Goal: Task Accomplishment & Management: Manage account settings

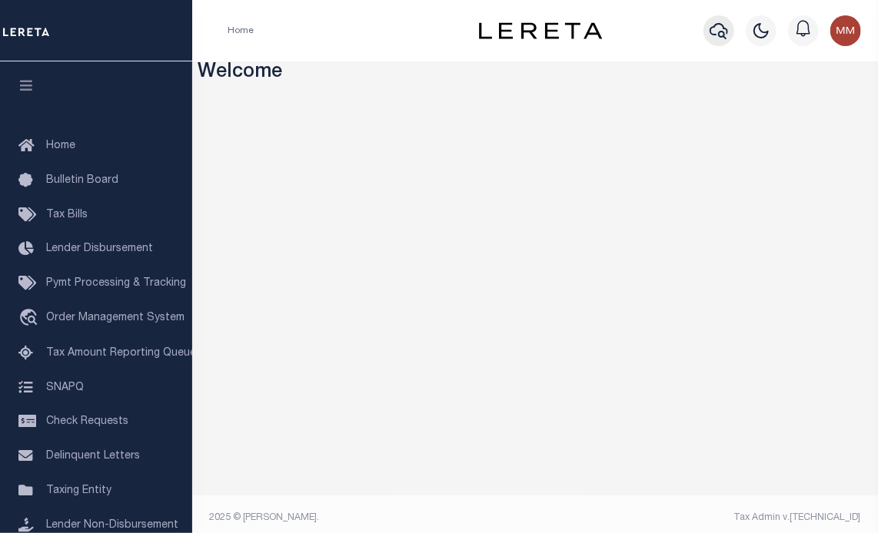
click at [721, 33] on icon "button" at bounding box center [718, 31] width 18 height 18
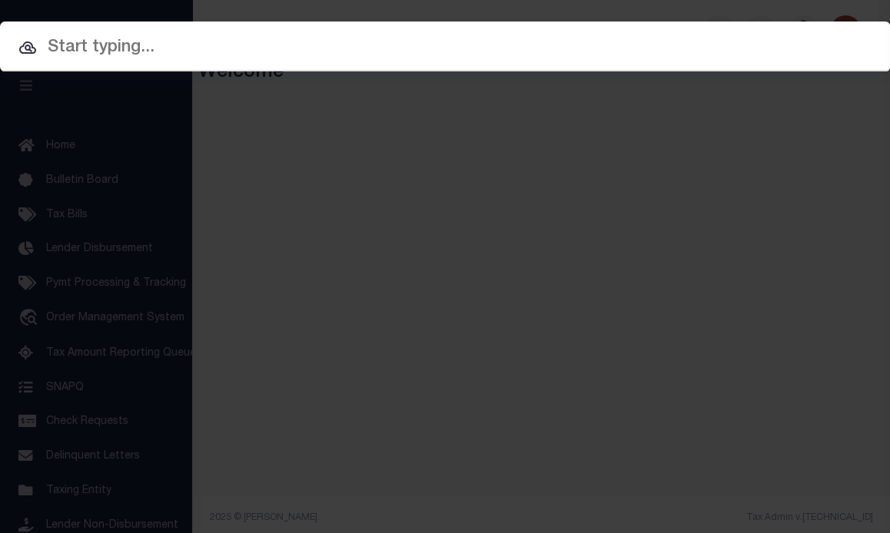
drag, startPoint x: 658, startPoint y: 55, endPoint x: 679, endPoint y: 53, distance: 20.8
click at [657, 54] on input "text" at bounding box center [445, 48] width 890 height 27
paste input "64-002-600-014-10_"
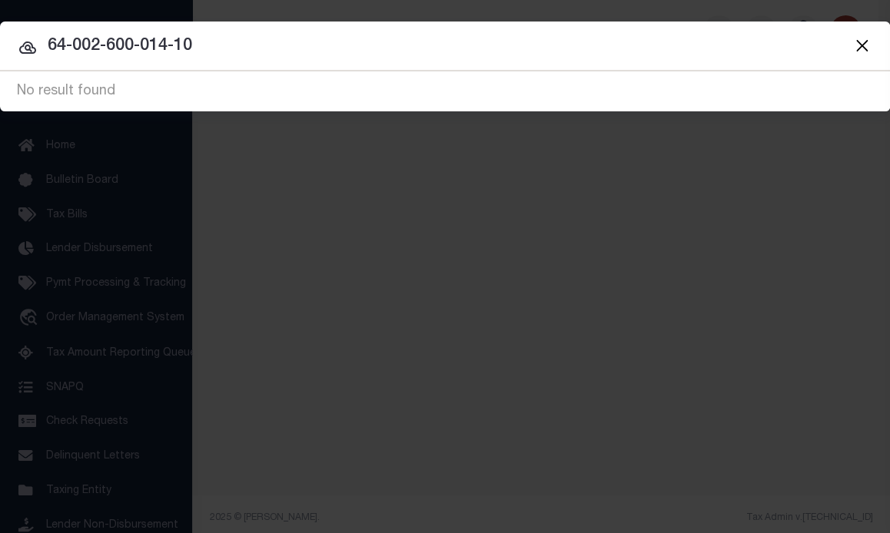
click at [271, 59] on input "64-002-600-014-10" at bounding box center [445, 46] width 890 height 27
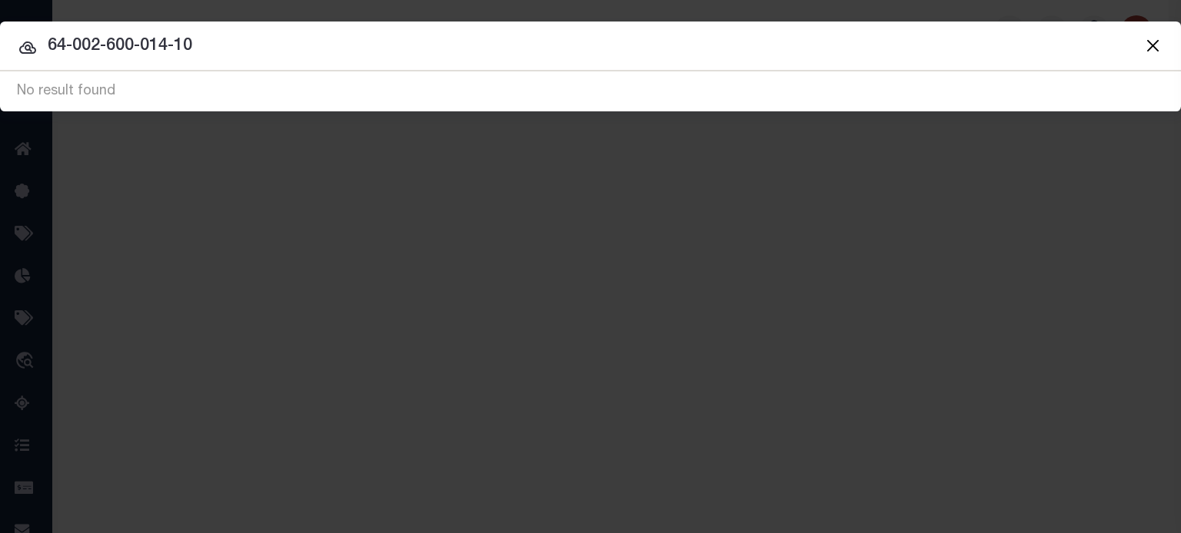
click at [686, 48] on input "64-002-600-014-10" at bounding box center [590, 46] width 1181 height 27
type input "6"
type input "68161"
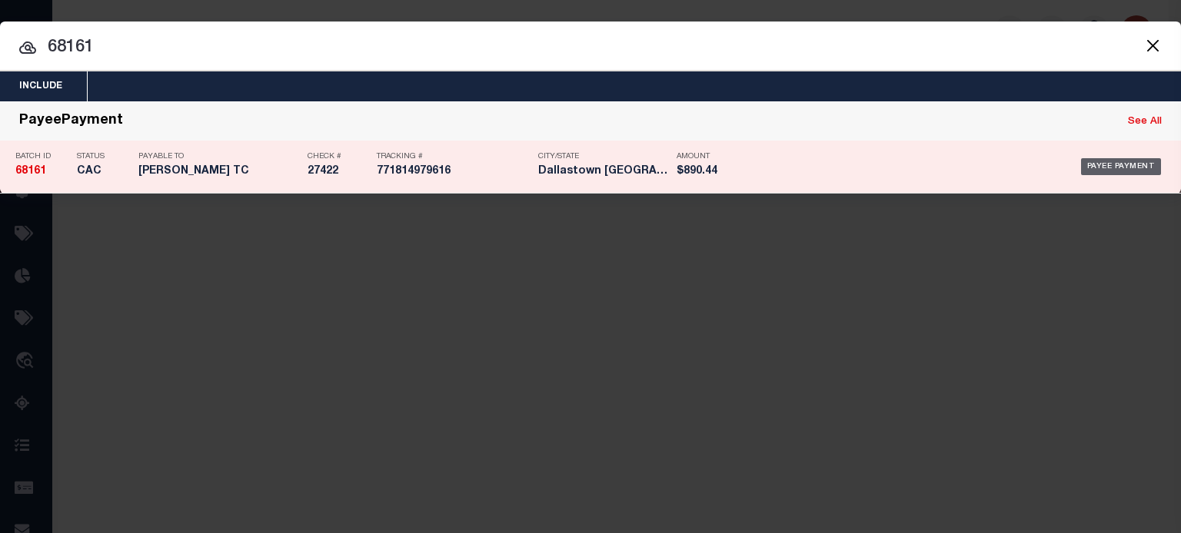
click at [877, 171] on div "Payee Payment" at bounding box center [1121, 166] width 81 height 17
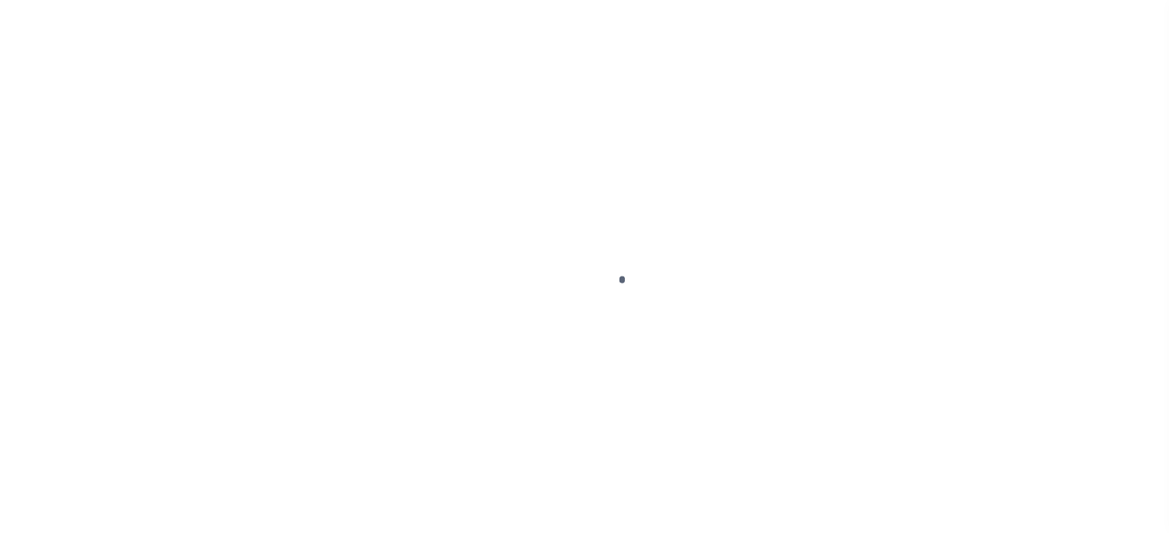
select select "CAC"
type input "04/11/2023"
type input "$890.44"
select select "CHK"
type input "27422"
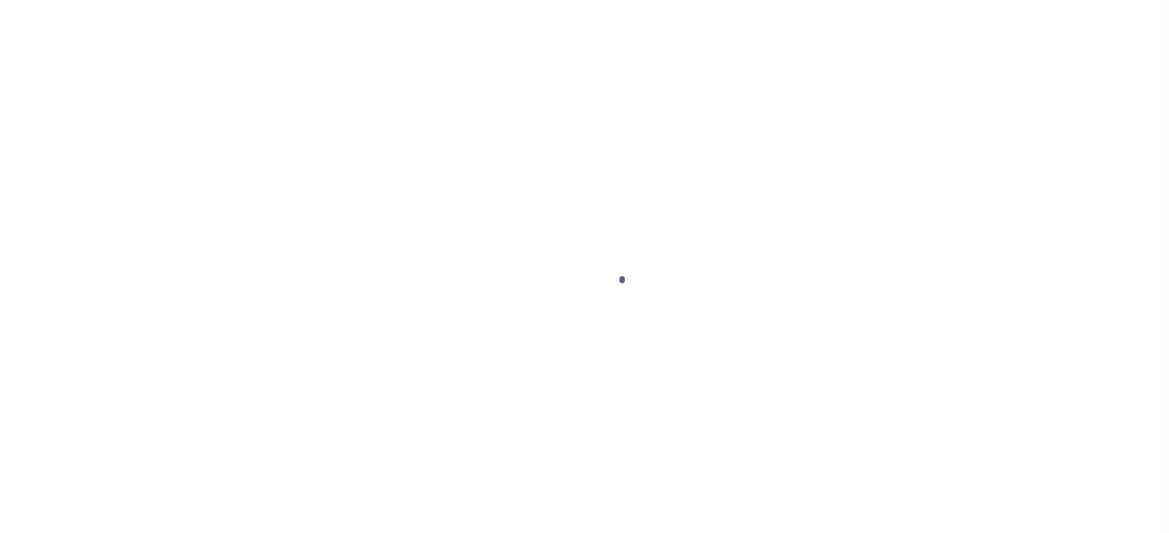
select select
type input "04/18/2023"
checkbox input "true"
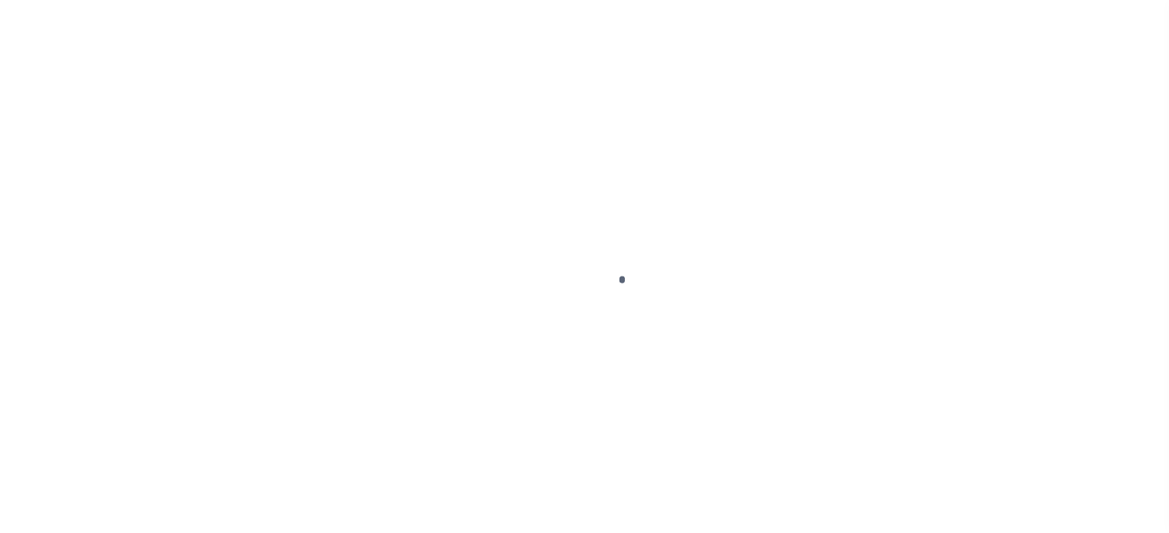
select select "FDX"
type input "04/11/2023"
type input "$19.82"
type input "771814979616"
type input "N"
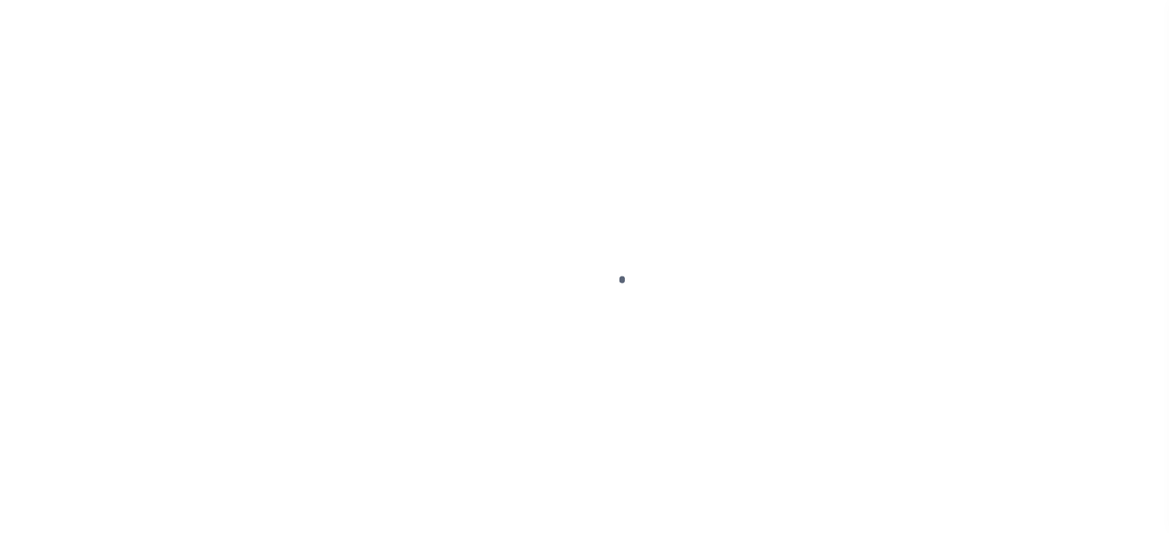
radio input "true"
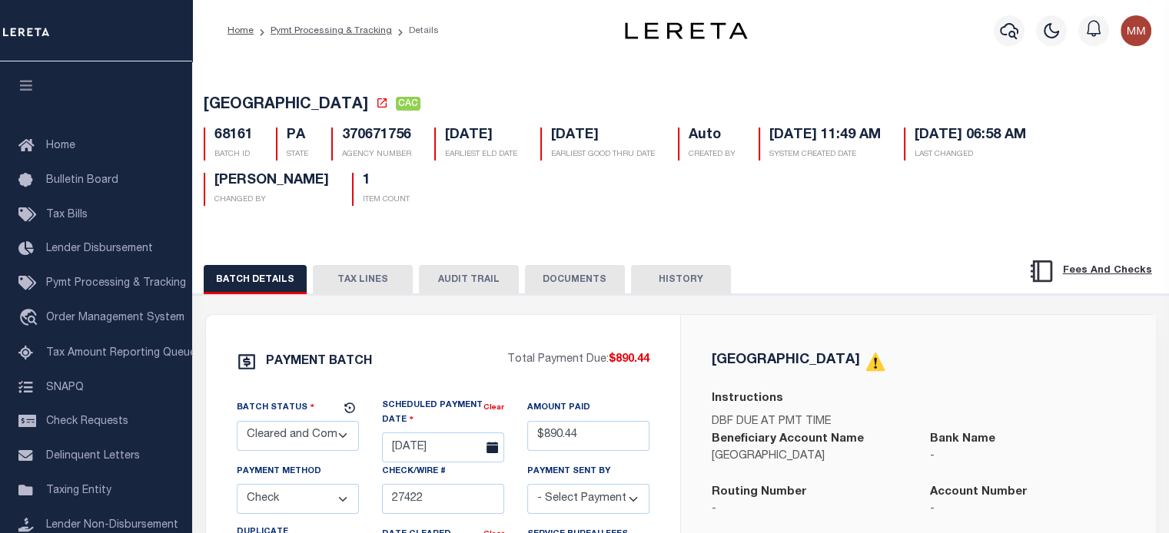
click at [374, 274] on button "TAX LINES" at bounding box center [363, 279] width 100 height 29
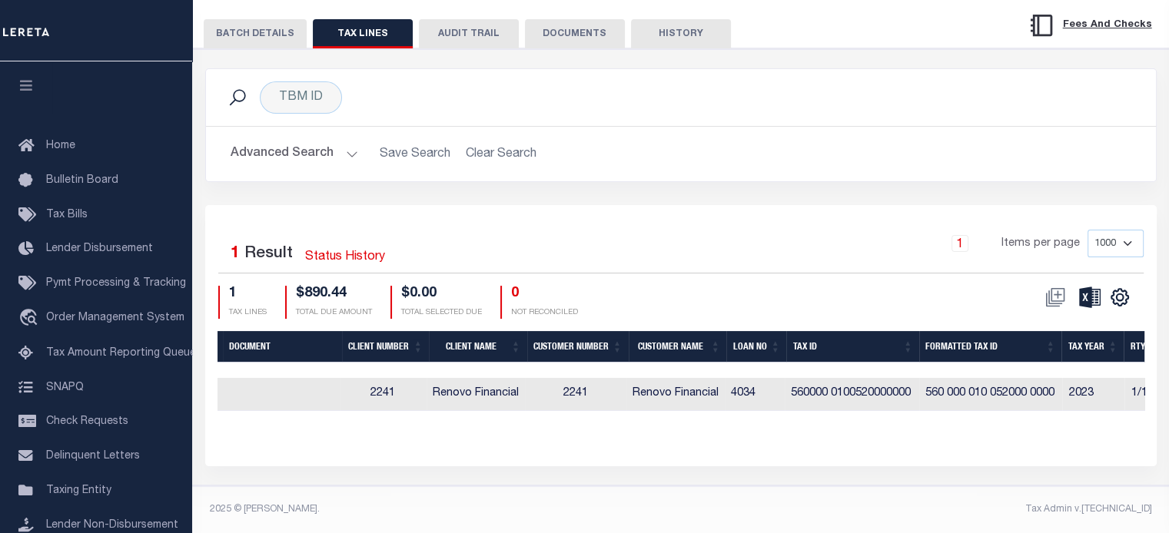
scroll to position [0, 290]
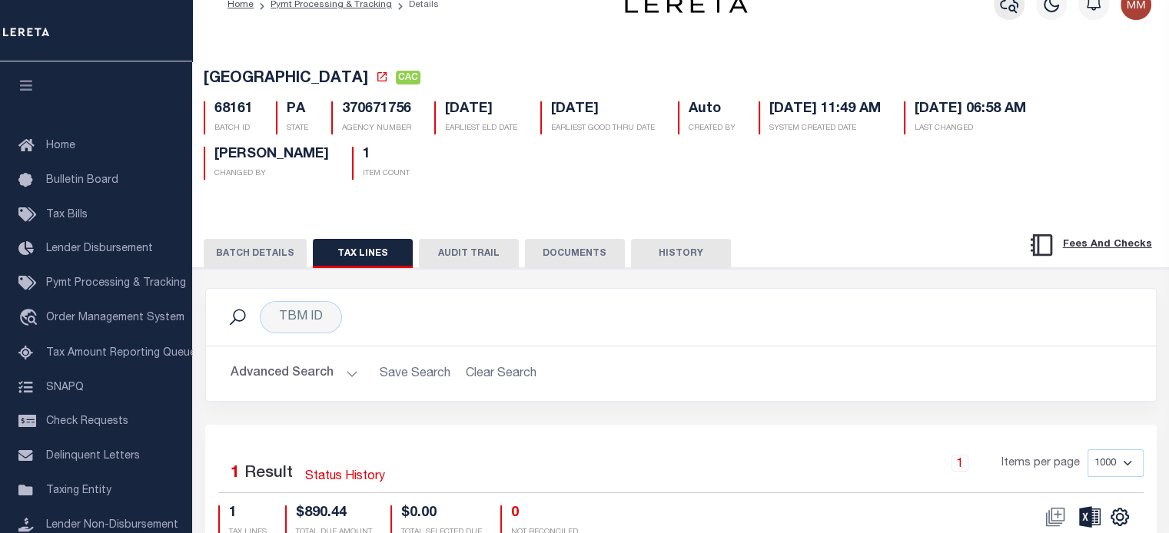
click at [1015, 5] on icon "button" at bounding box center [1009, 4] width 18 height 18
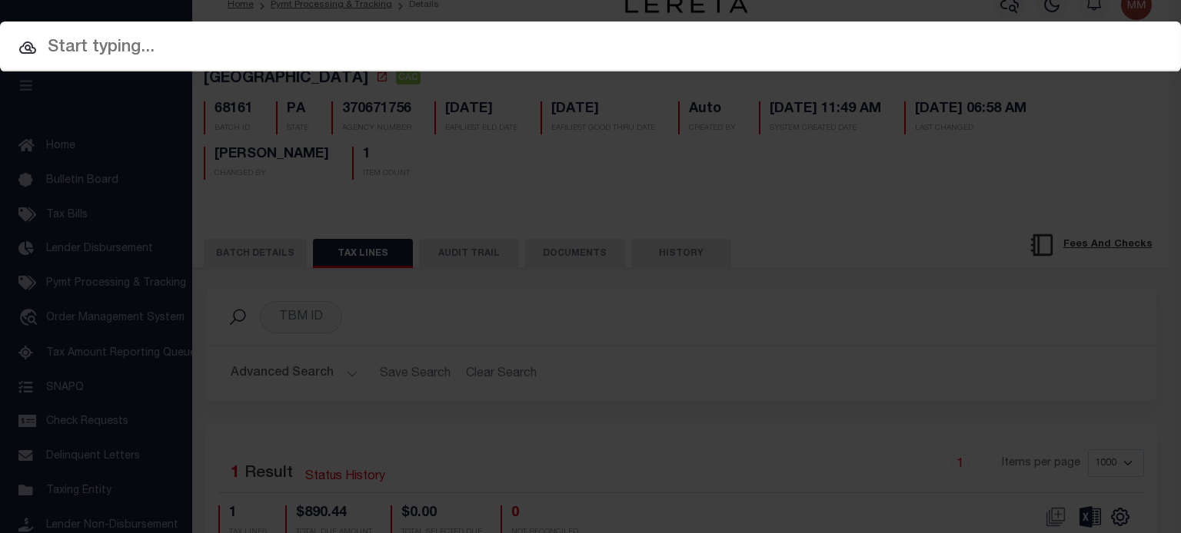
click at [572, 52] on input "text" at bounding box center [590, 48] width 1181 height 27
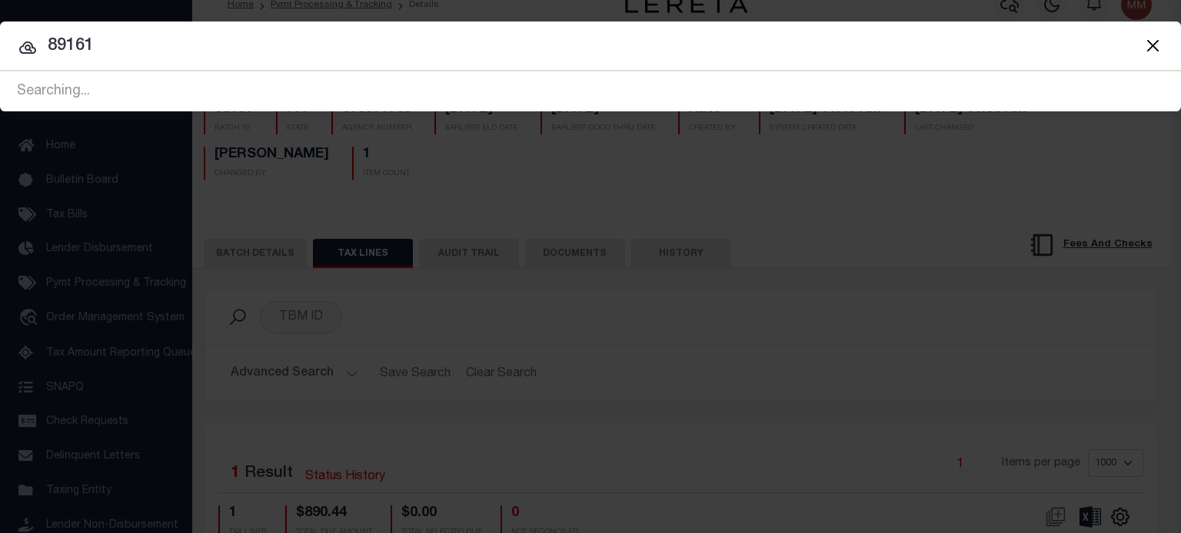
type input "89161"
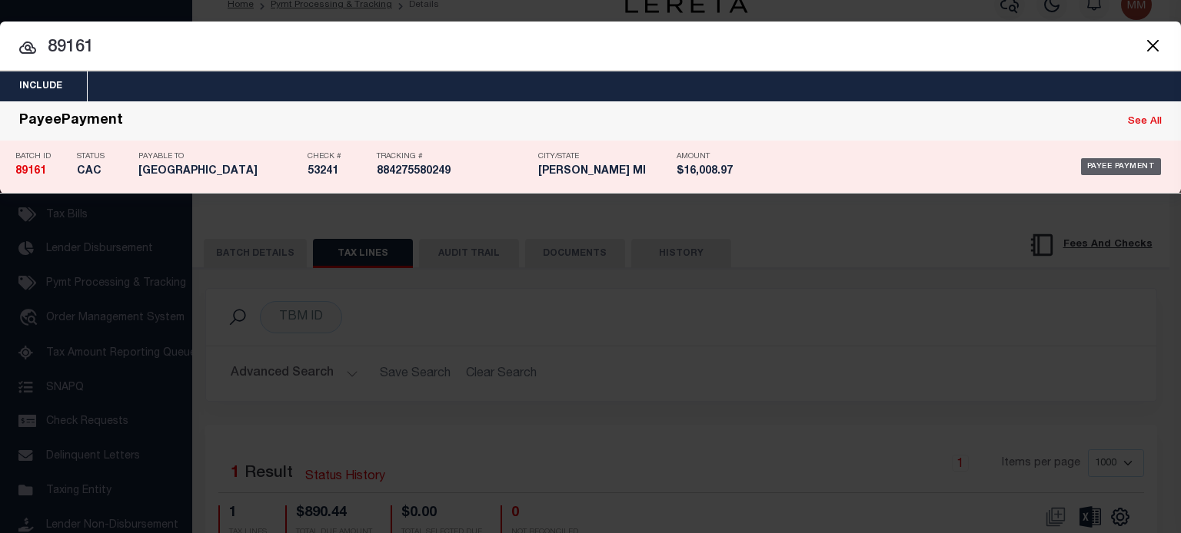
click at [1128, 164] on div "Payee Payment" at bounding box center [1121, 166] width 81 height 17
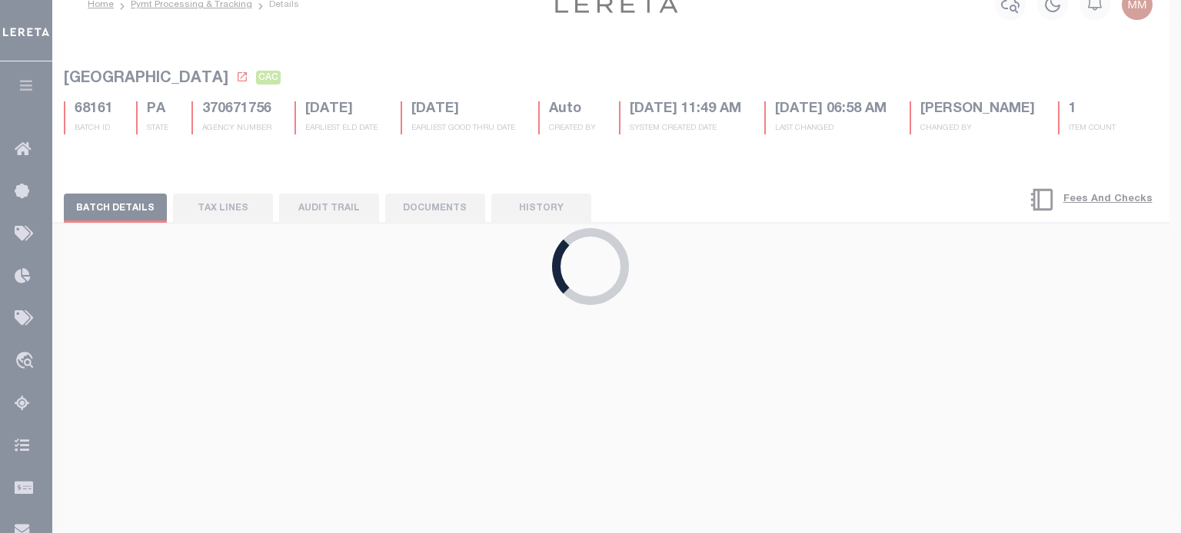
type input "09/10/2025"
type input "$16,008.97"
type input "53241"
select select "[PERSON_NAME]"
type input "09/17/2025"
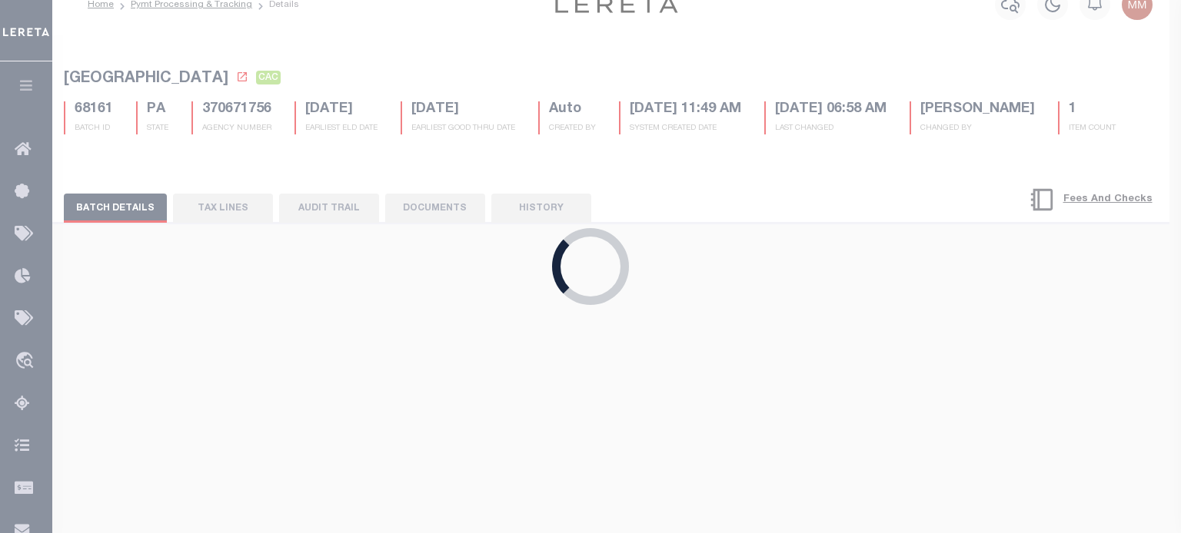
type input "09/10/2025"
type input "884275580249"
type input "Signature not required"
type input "[DATE]"
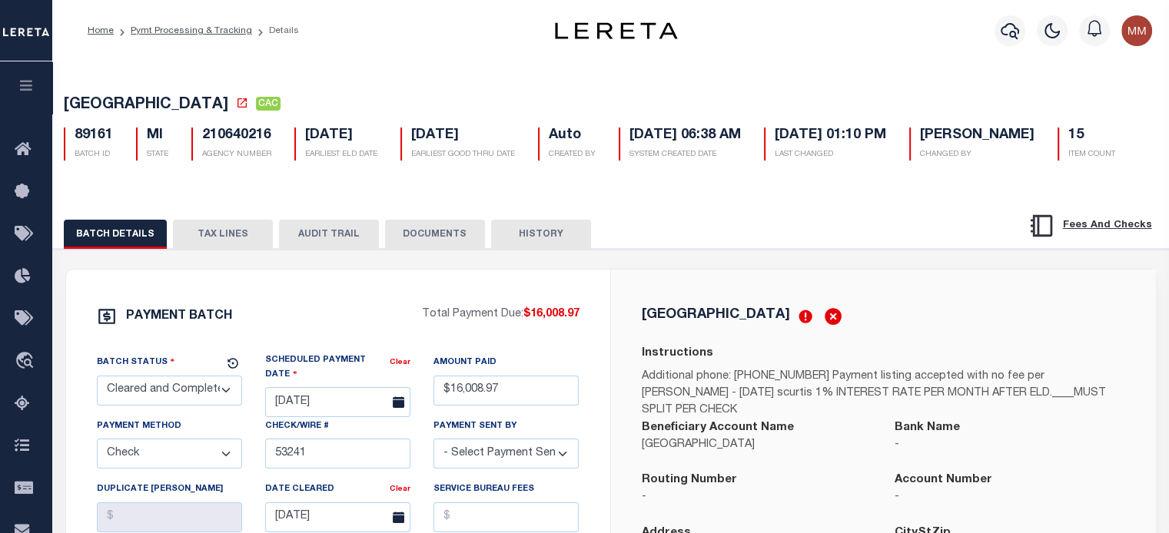
click at [221, 233] on button "TAX LINES" at bounding box center [223, 234] width 100 height 29
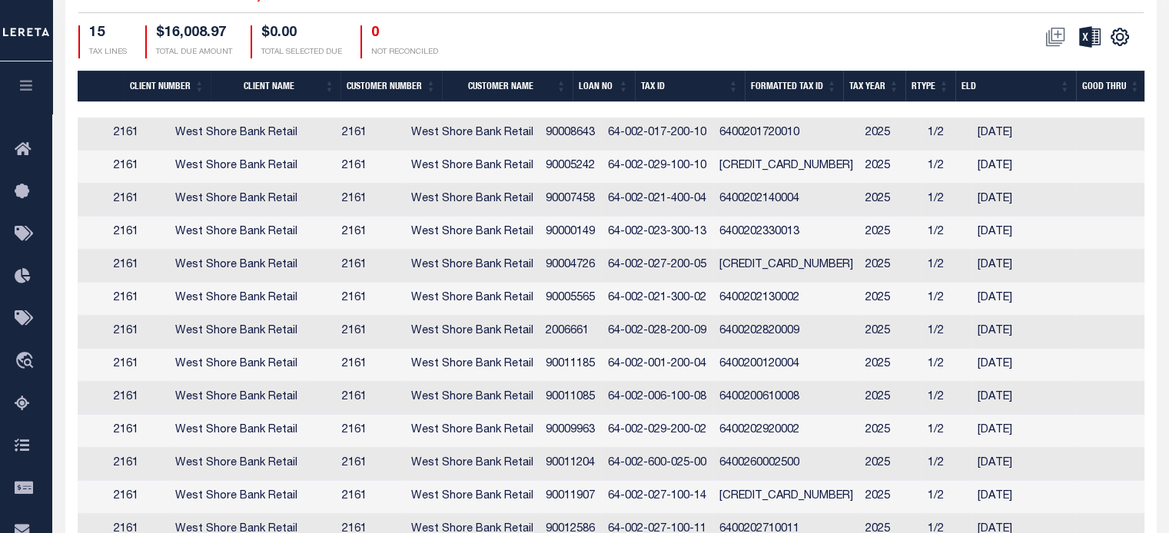
scroll to position [0, 452]
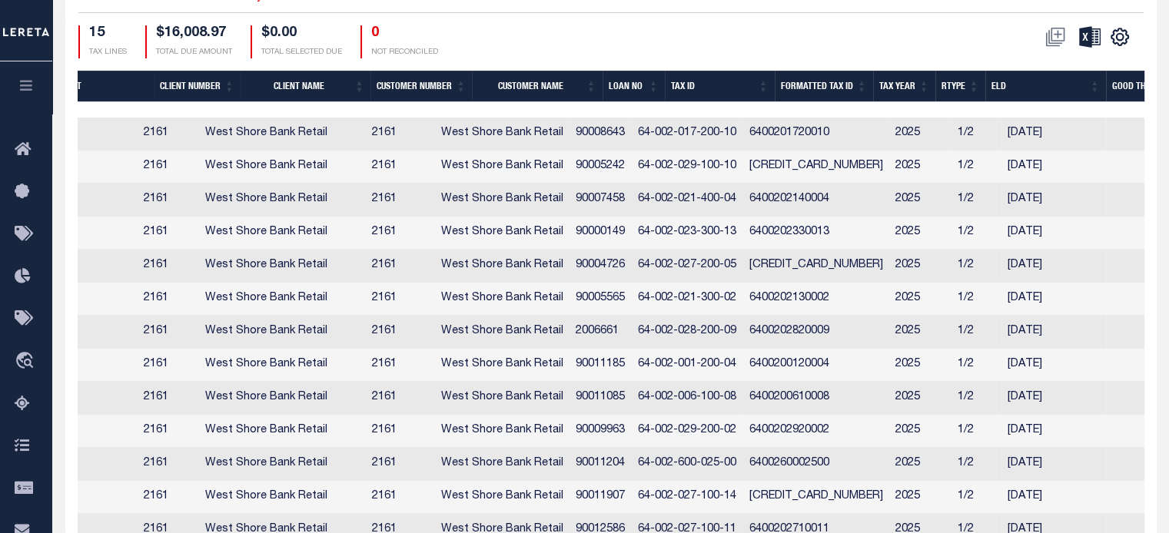
click at [812, 91] on th "Formatted Tax ID" at bounding box center [824, 87] width 98 height 32
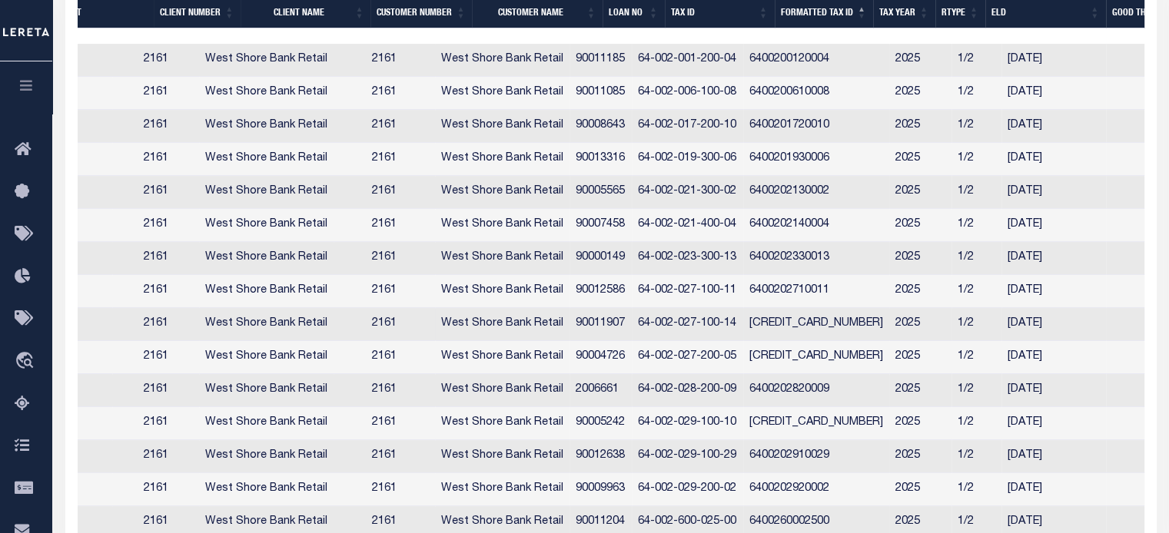
scroll to position [538, 0]
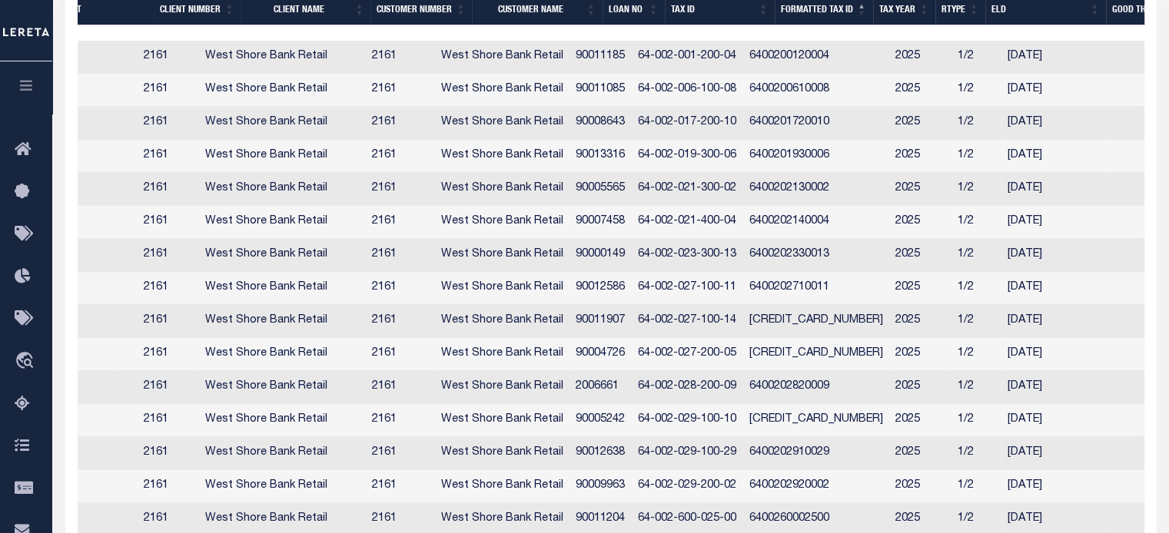
click at [839, 264] on td "6400202330013" at bounding box center [816, 255] width 146 height 33
checkbox input "true"
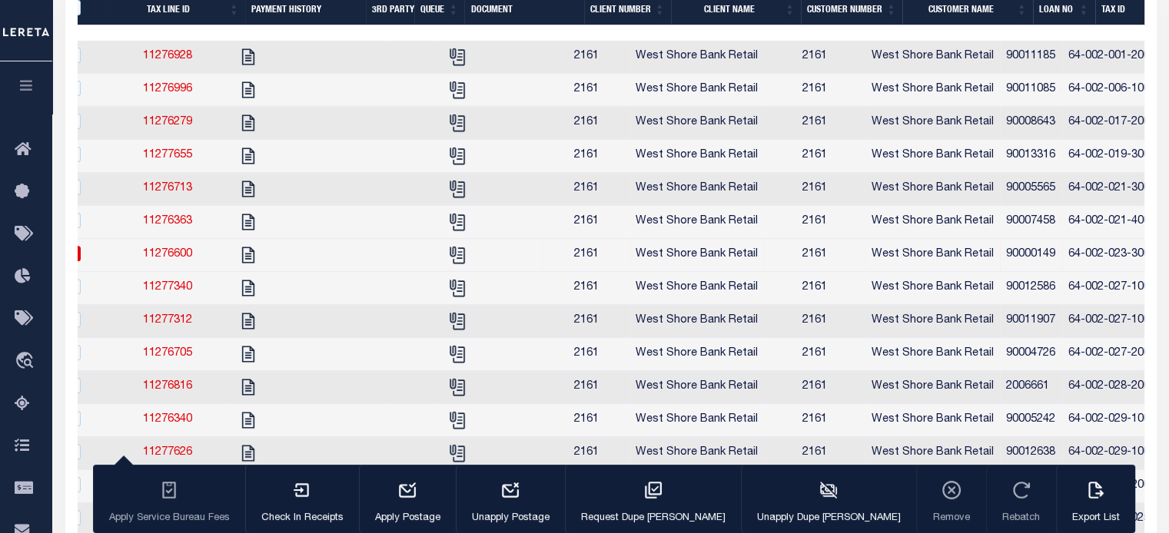
scroll to position [0, 0]
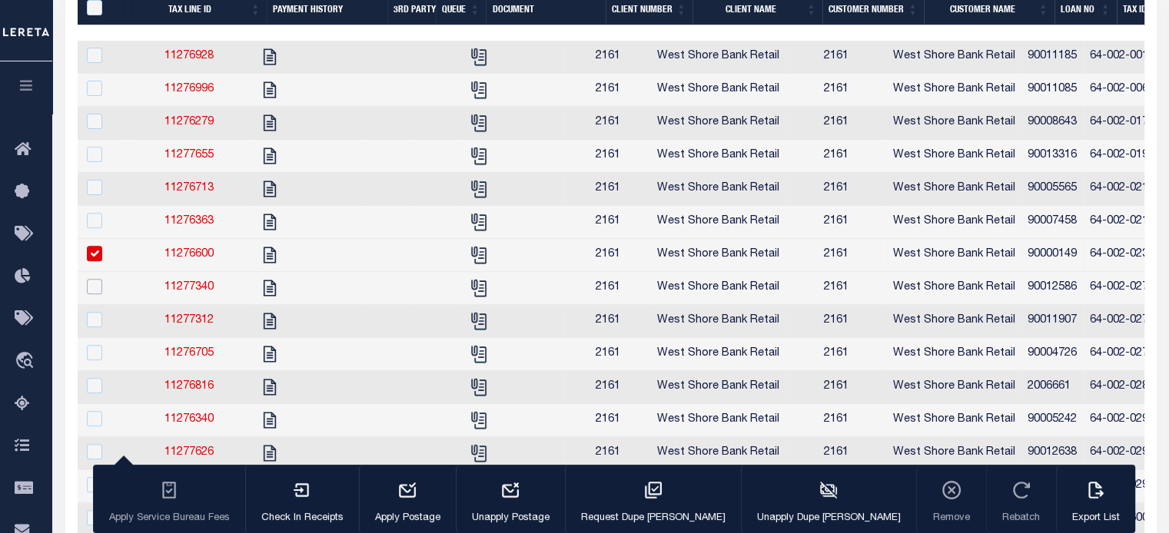
click at [99, 287] on input "checkbox" at bounding box center [94, 286] width 15 height 15
checkbox input "true"
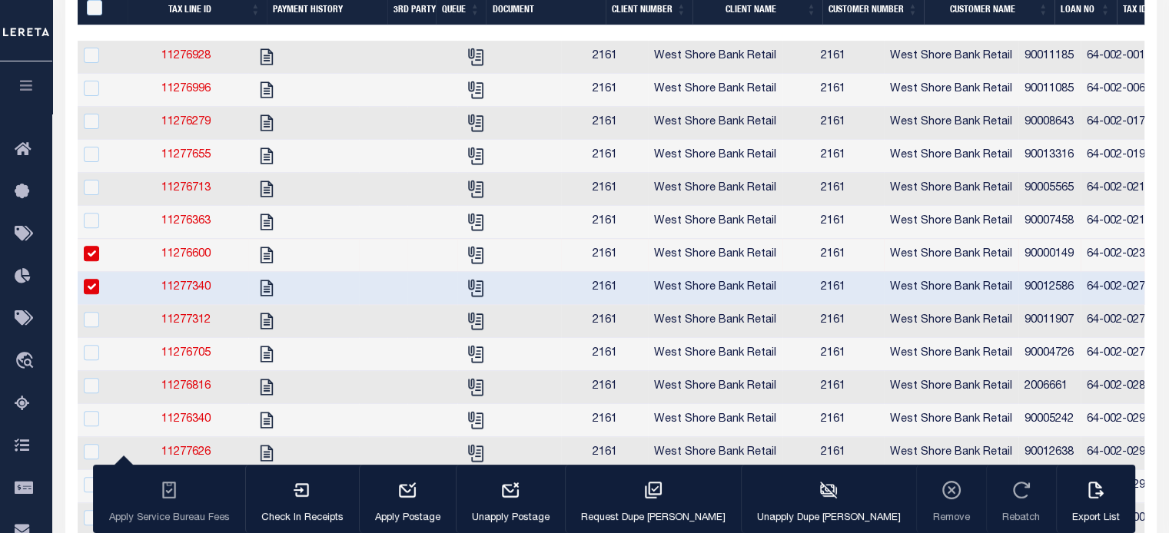
scroll to position [0, 22]
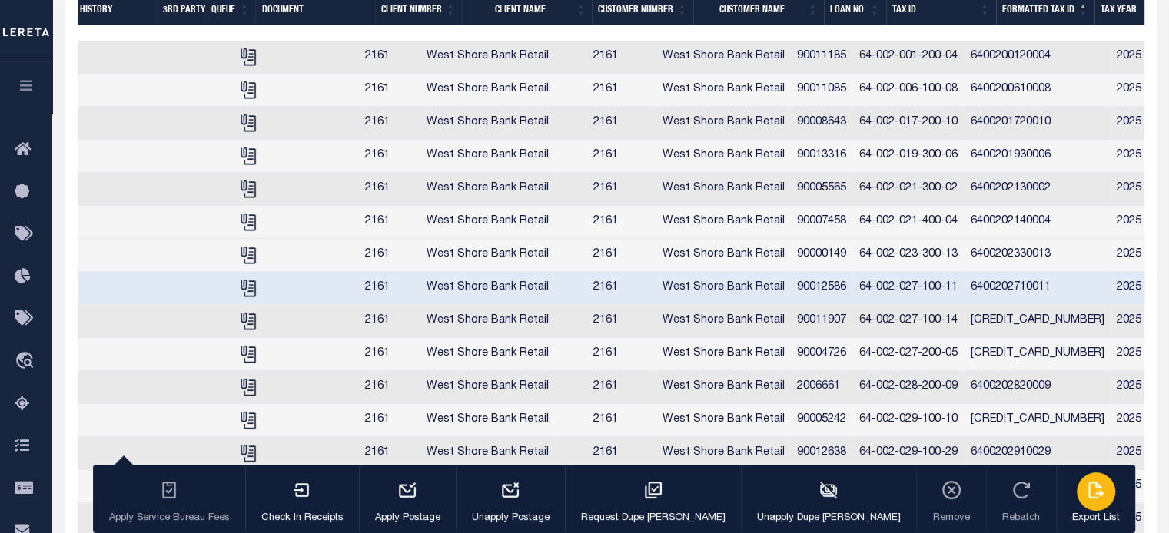
click at [1086, 493] on icon "button" at bounding box center [1096, 490] width 20 height 20
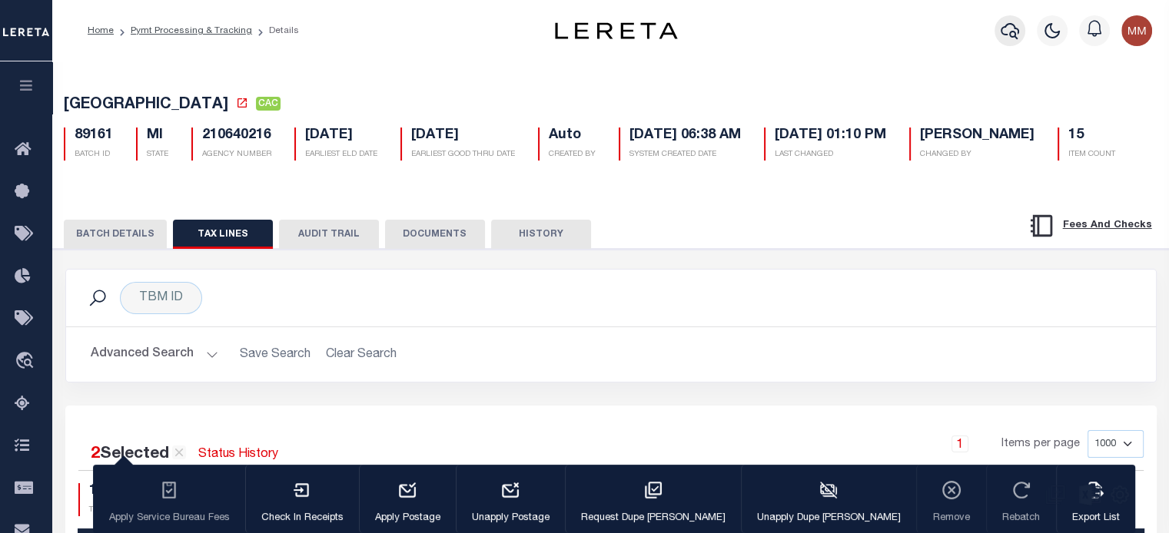
click at [1006, 33] on icon "button" at bounding box center [1010, 31] width 18 height 18
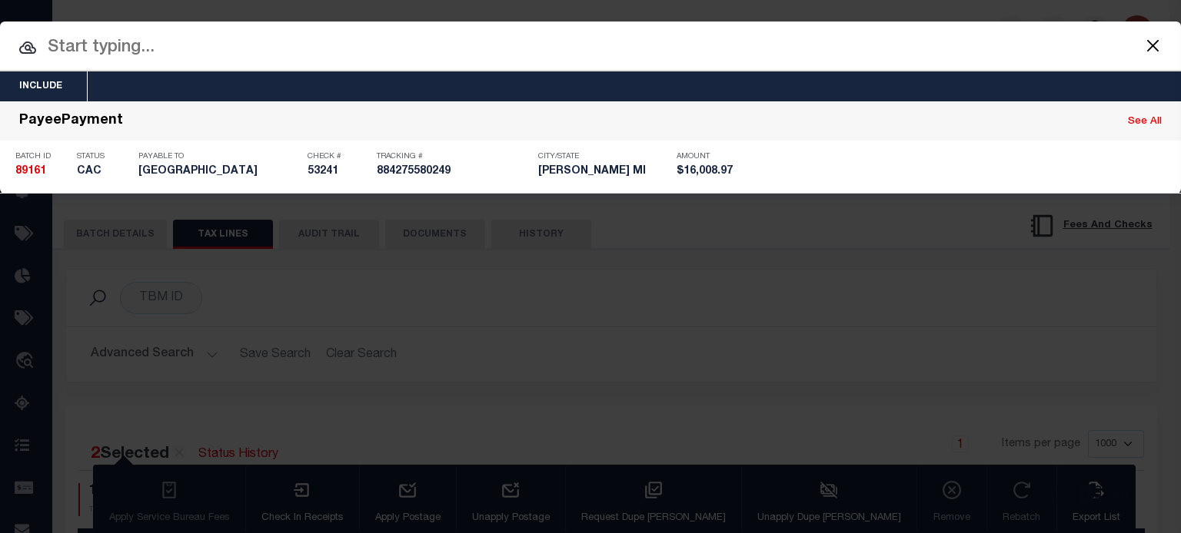
click at [193, 48] on input "text" at bounding box center [590, 48] width 1181 height 27
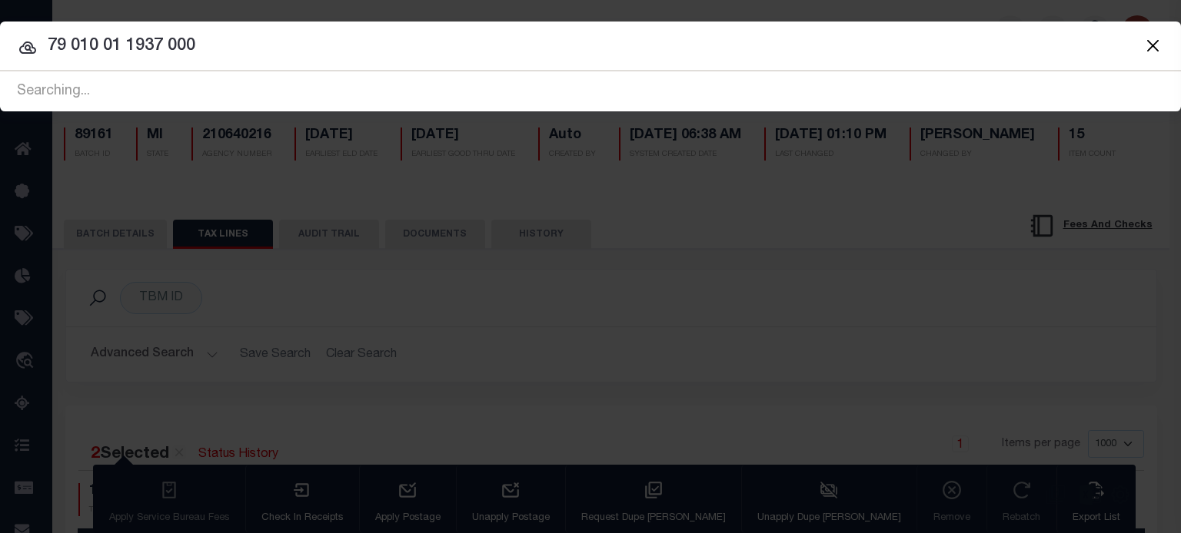
type input "79 010 01 1937 000"
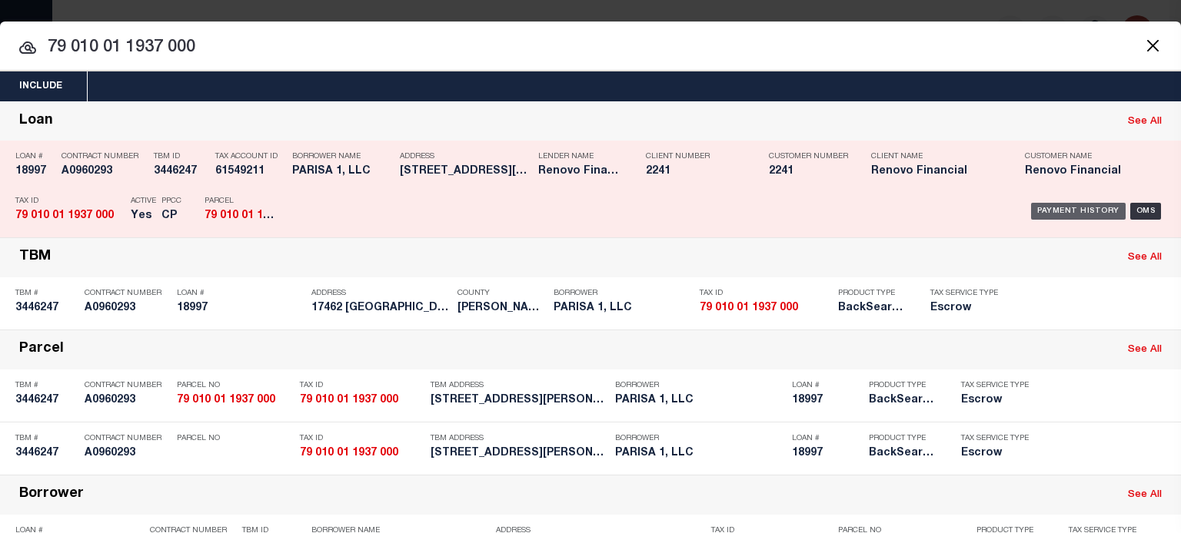
click at [1083, 206] on div "Payment History" at bounding box center [1078, 211] width 95 height 17
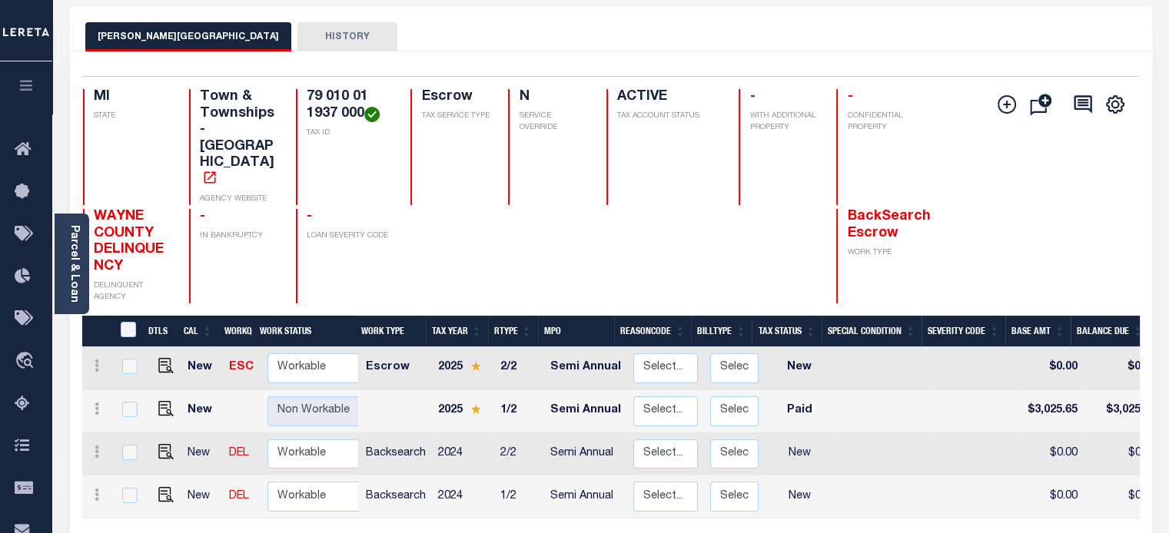
scroll to position [77, 0]
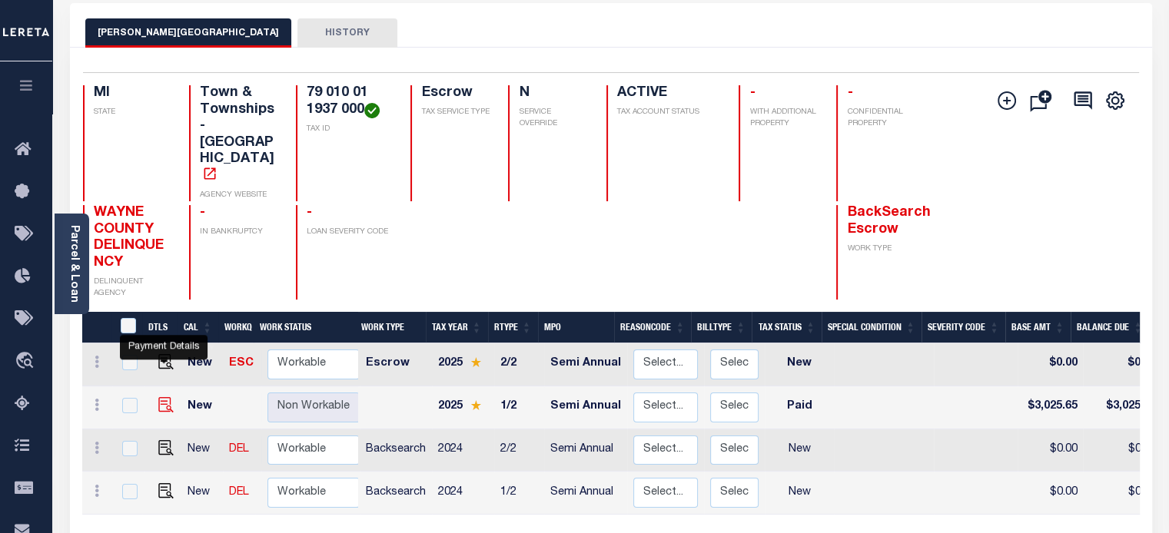
click at [160, 397] on img "" at bounding box center [165, 404] width 15 height 15
checkbox input "true"
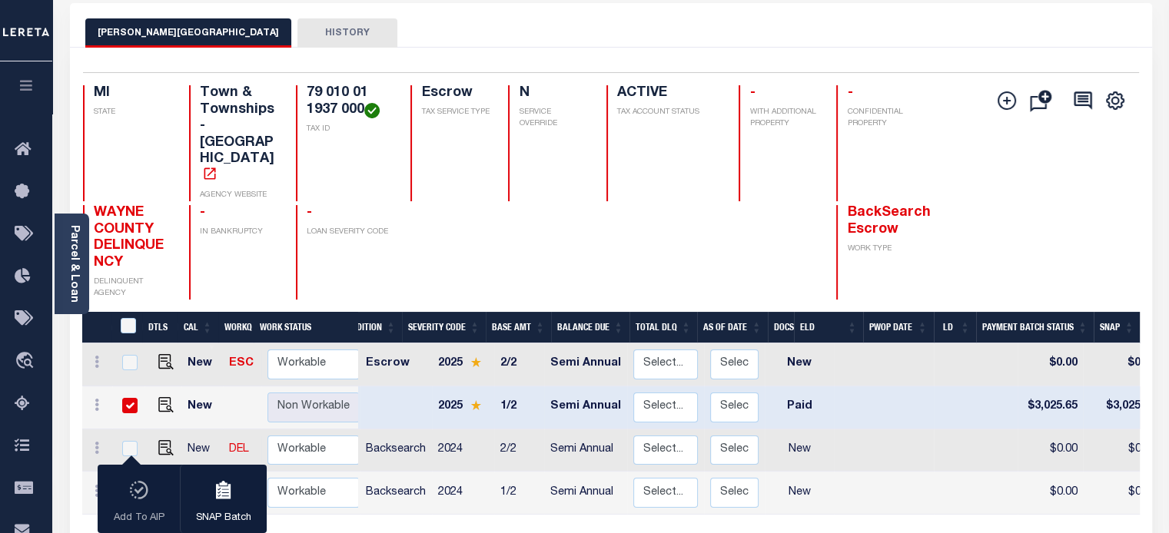
scroll to position [0, 0]
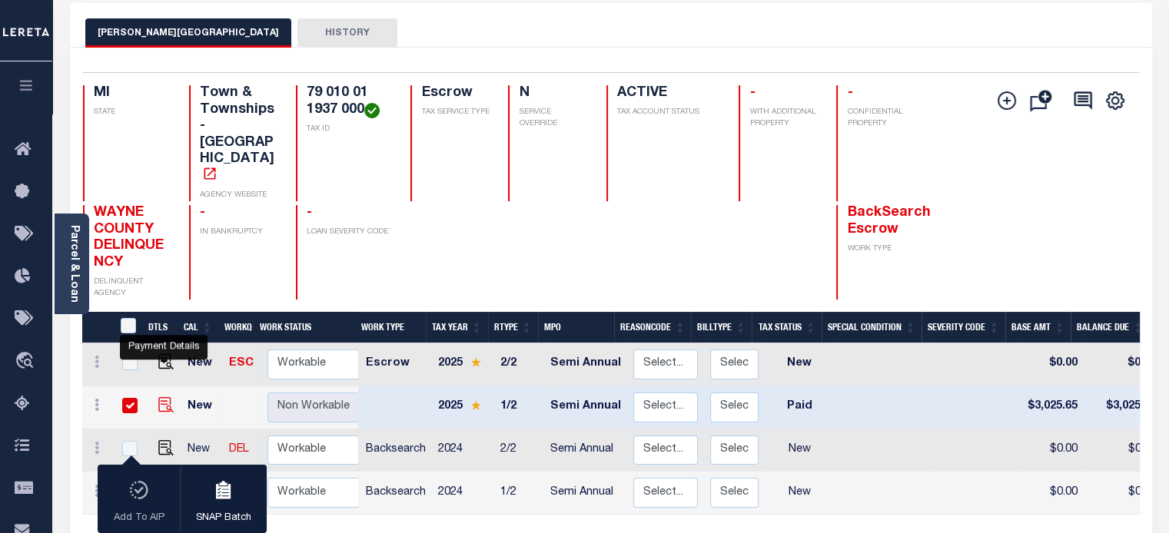
click at [164, 397] on img "" at bounding box center [165, 404] width 15 height 15
checkbox input "false"
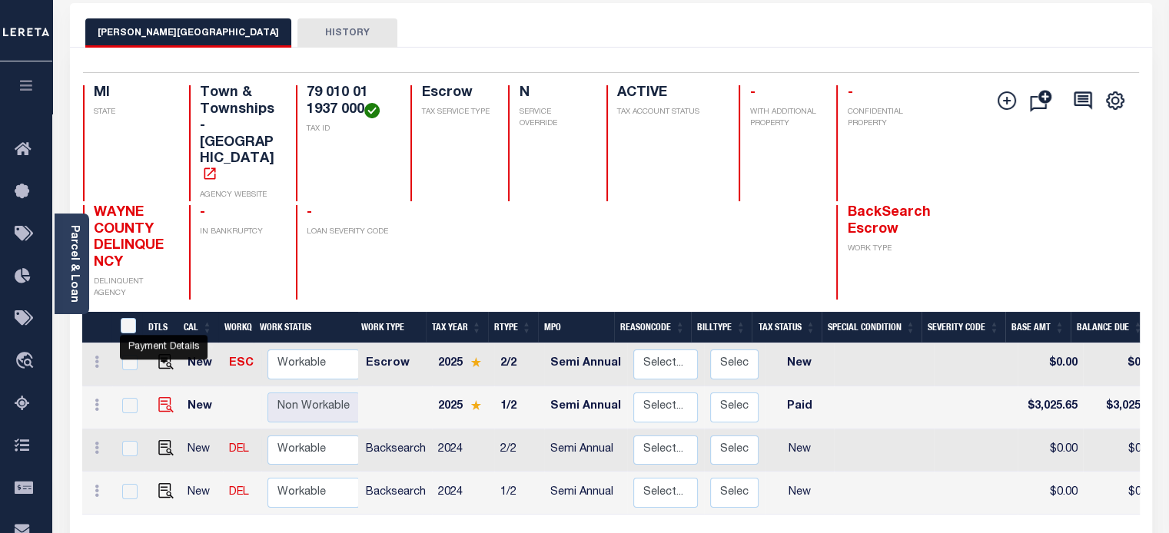
click at [164, 397] on img "" at bounding box center [165, 404] width 15 height 15
checkbox input "true"
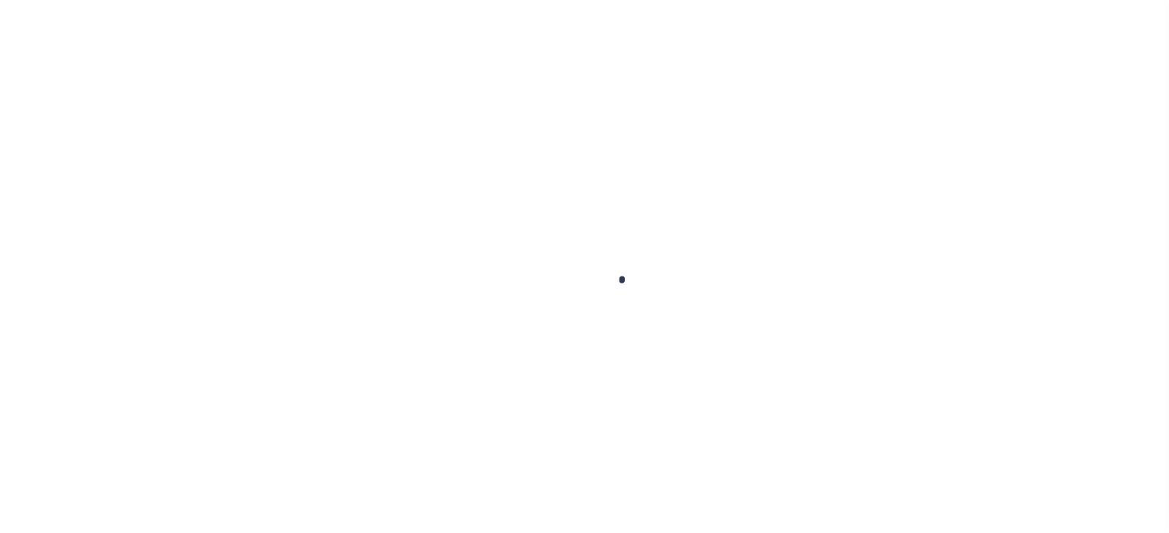
checkbox input "false"
type input "[DATE]"
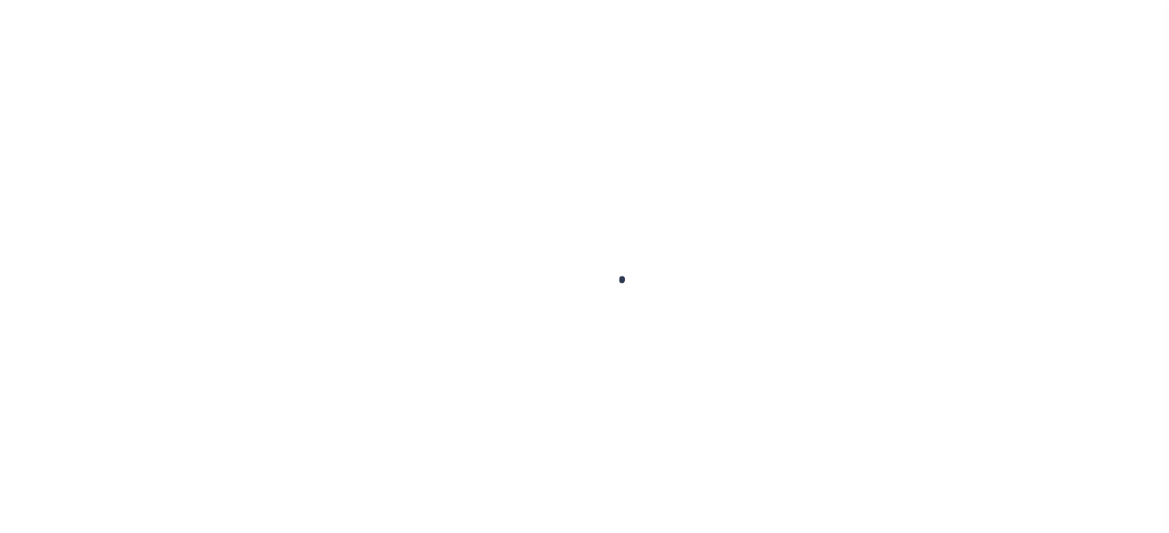
select select "PYD"
type input "$3,025.65"
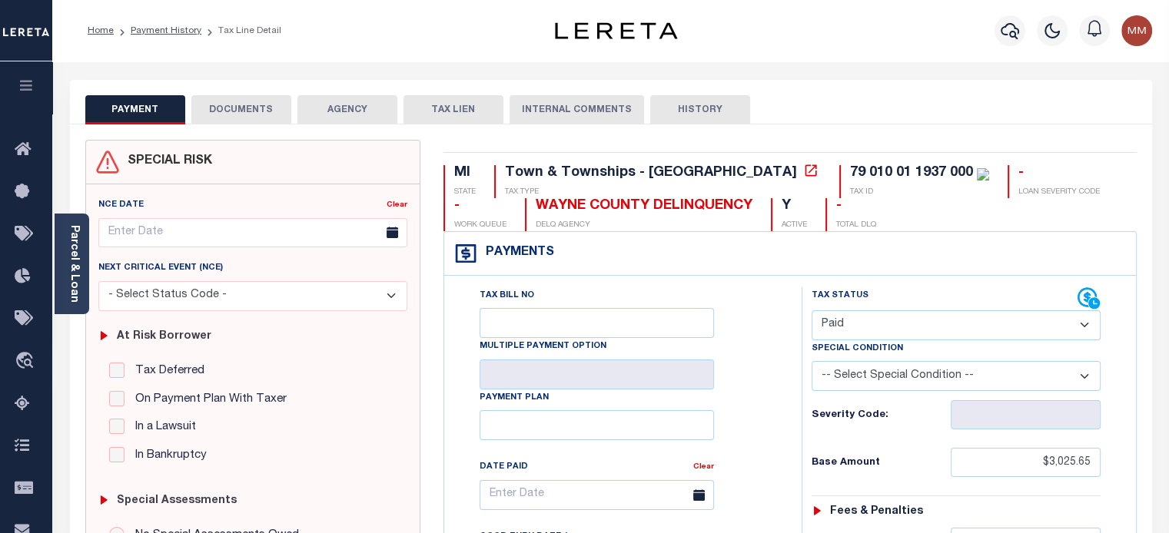
click at [244, 121] on button "DOCUMENTS" at bounding box center [241, 109] width 100 height 29
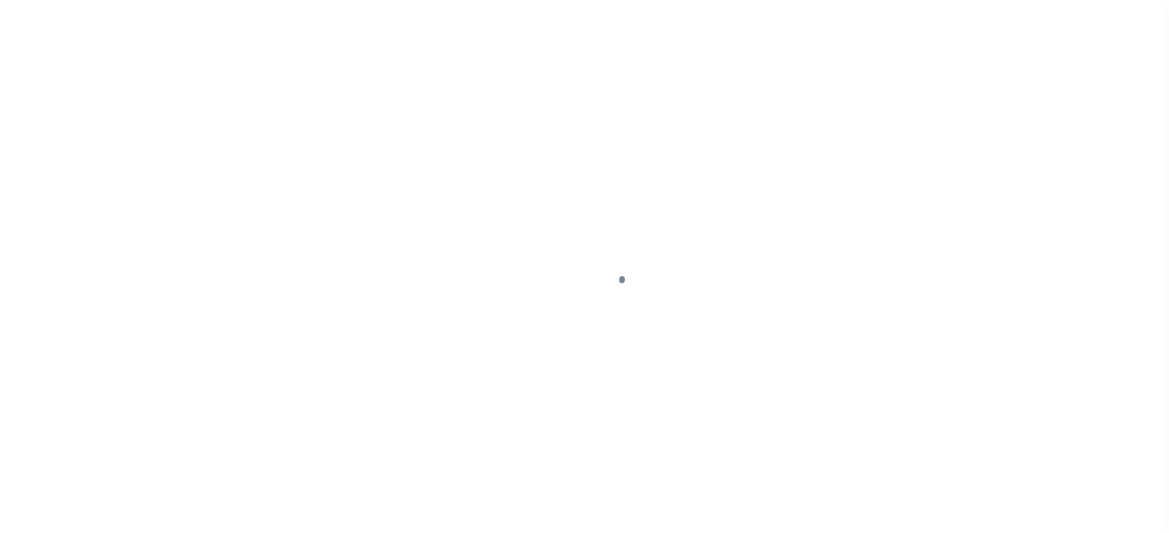
select select "PYD"
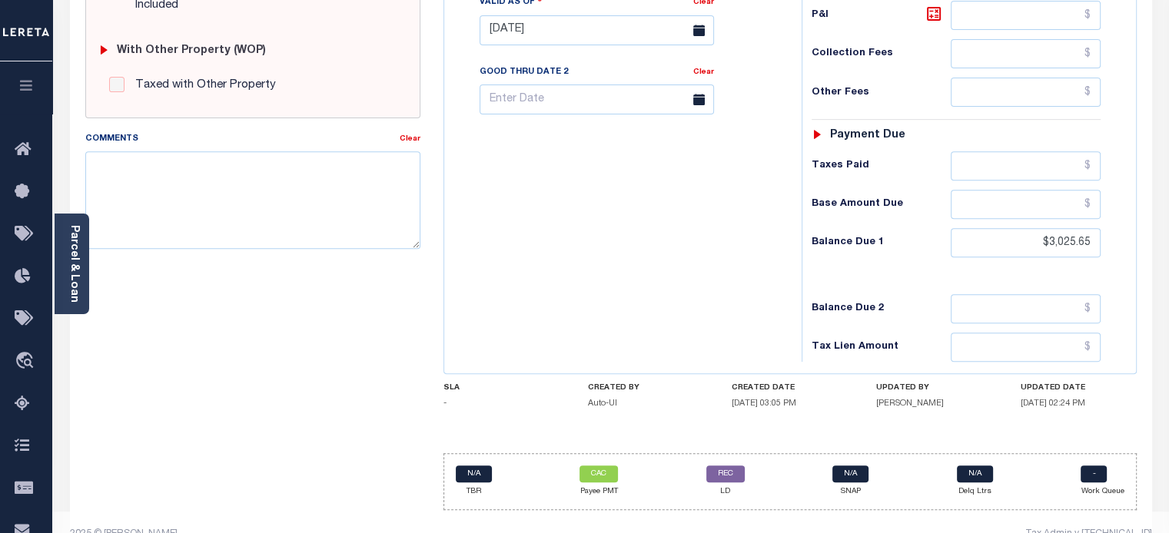
scroll to position [626, 0]
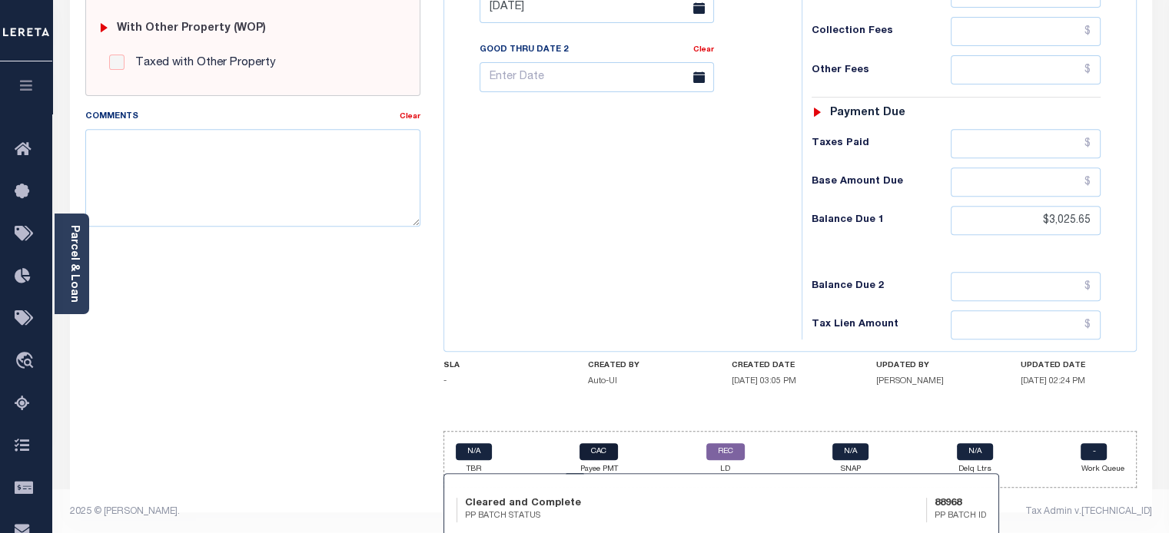
click at [589, 450] on link "CAC" at bounding box center [598, 451] width 38 height 17
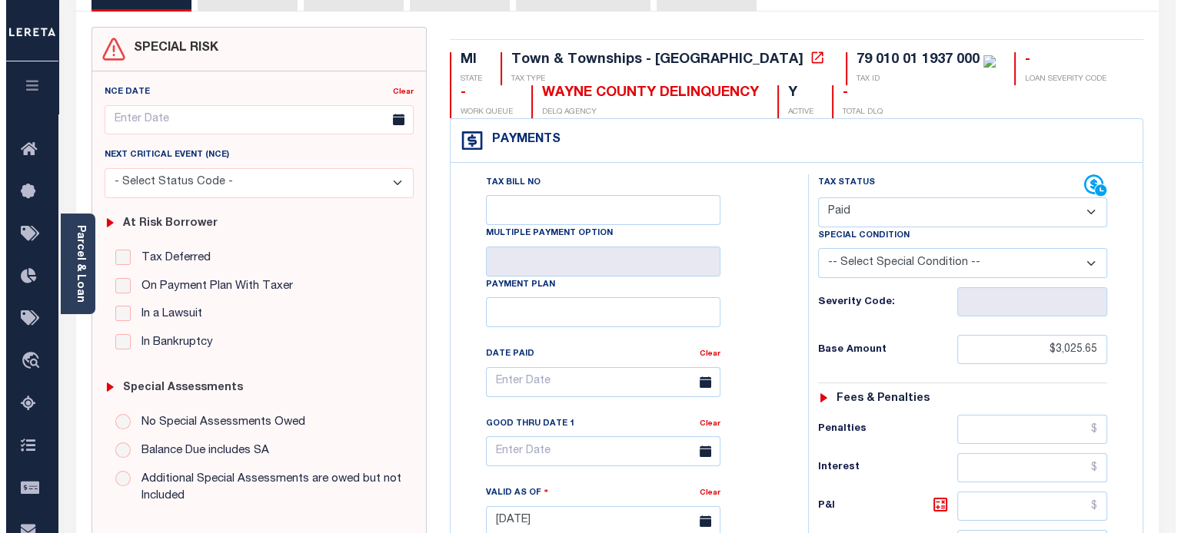
scroll to position [0, 0]
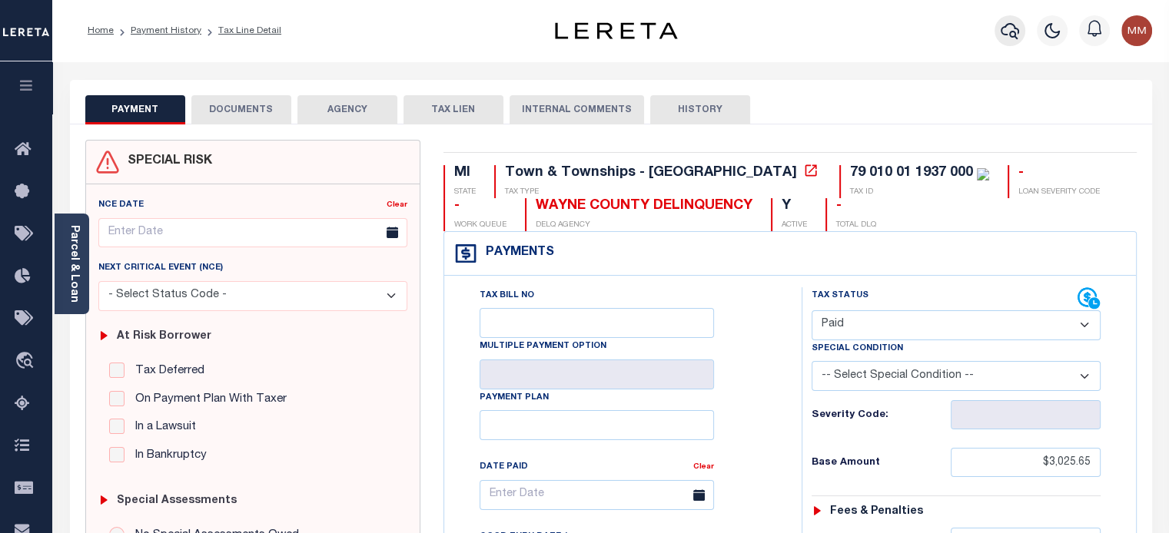
click at [1011, 32] on icon "button" at bounding box center [1010, 31] width 18 height 18
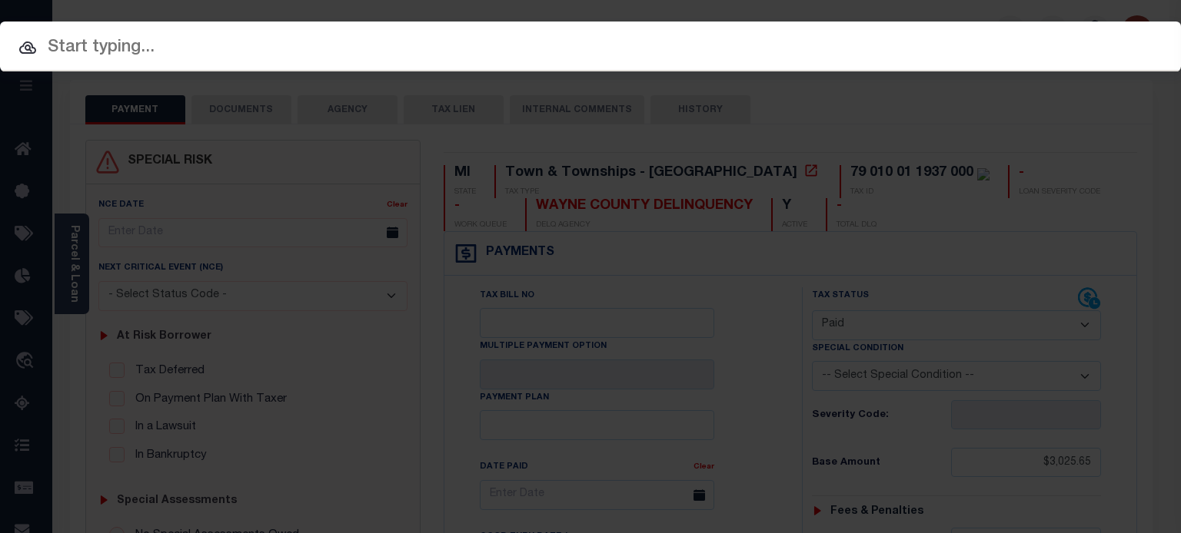
click at [284, 40] on input "text" at bounding box center [590, 48] width 1181 height 27
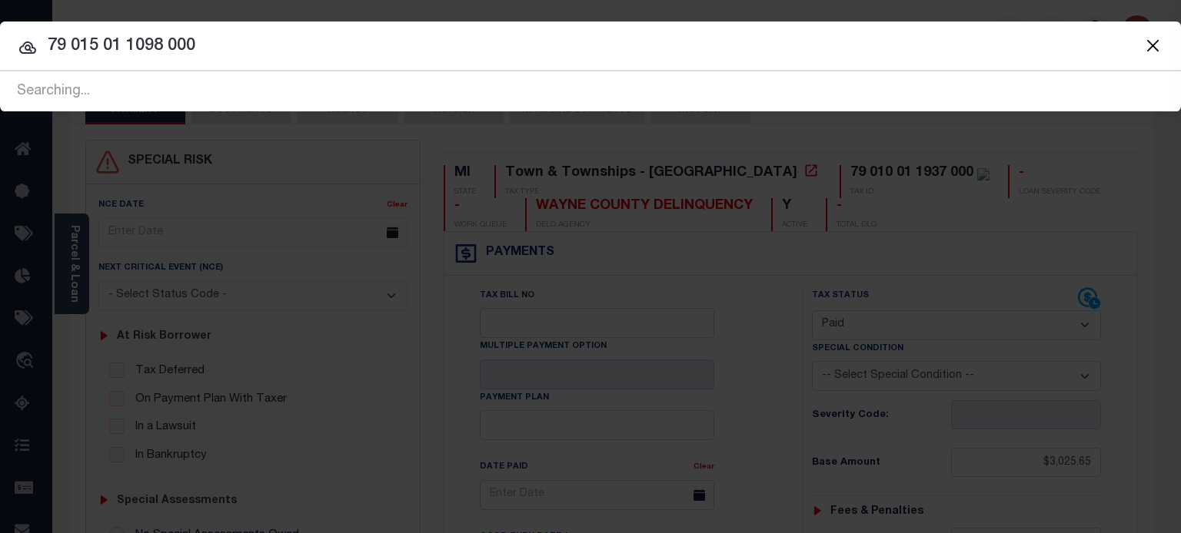
type input "79 015 01 1098 000"
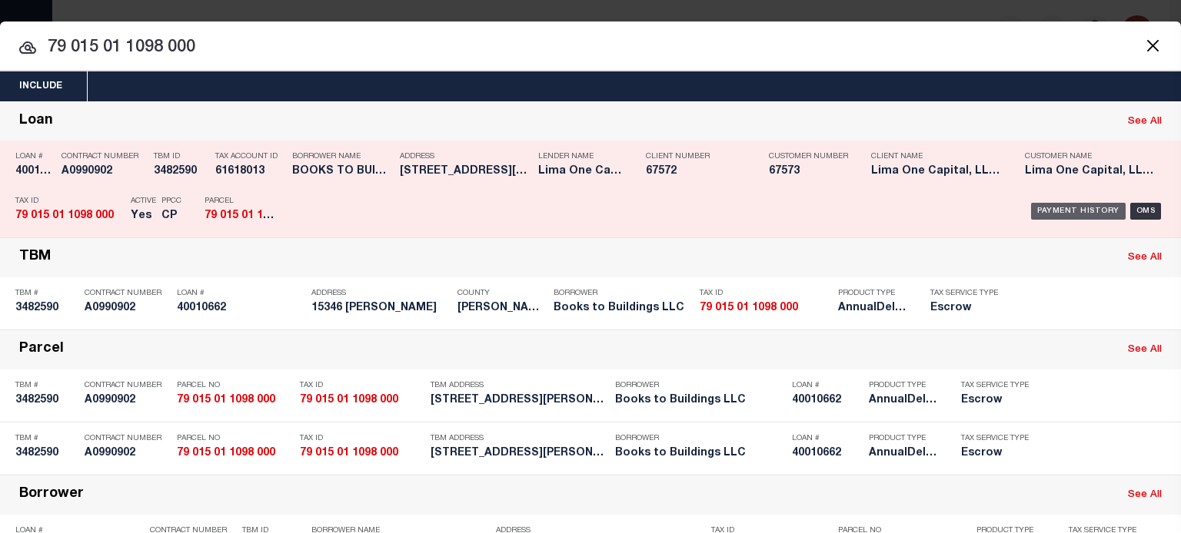
click at [1049, 207] on div "Payment History" at bounding box center [1078, 211] width 95 height 17
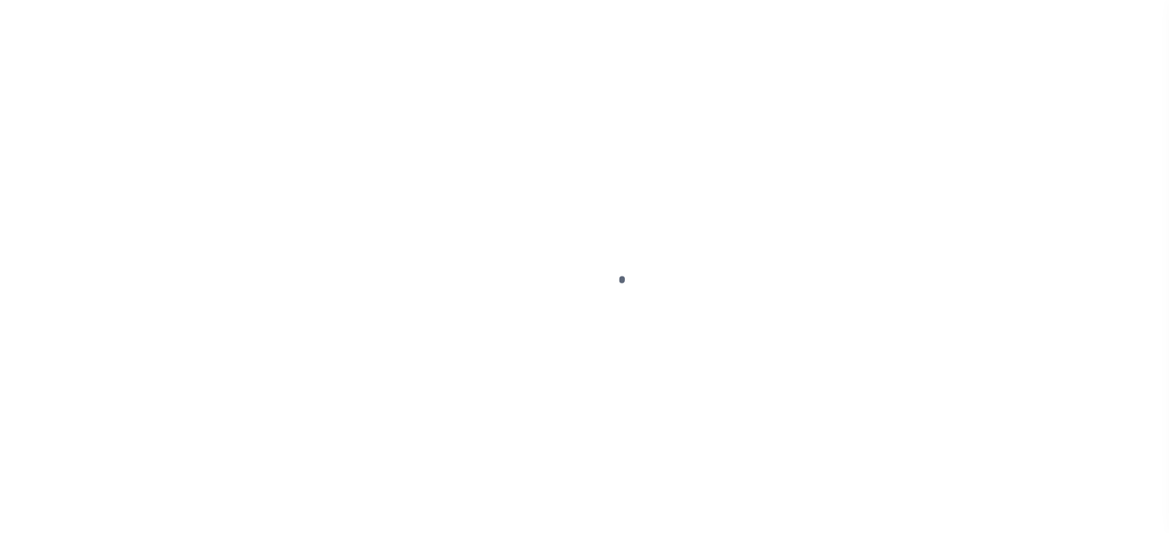
select select "CAC"
select select "CHK"
select select "[PERSON_NAME]"
select select "FDX"
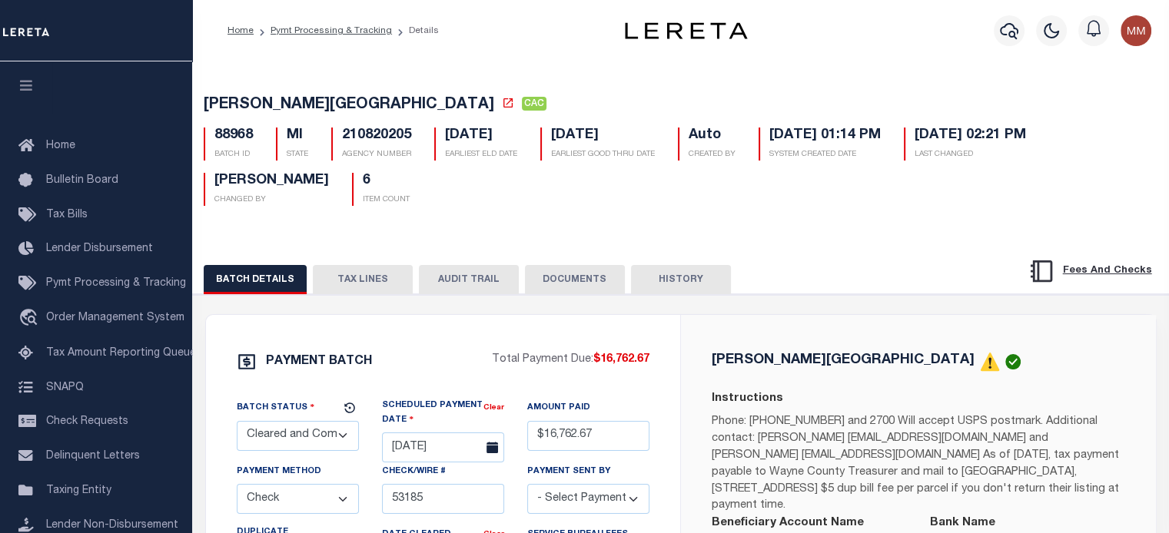
click at [364, 277] on button "TAX LINES" at bounding box center [363, 279] width 100 height 29
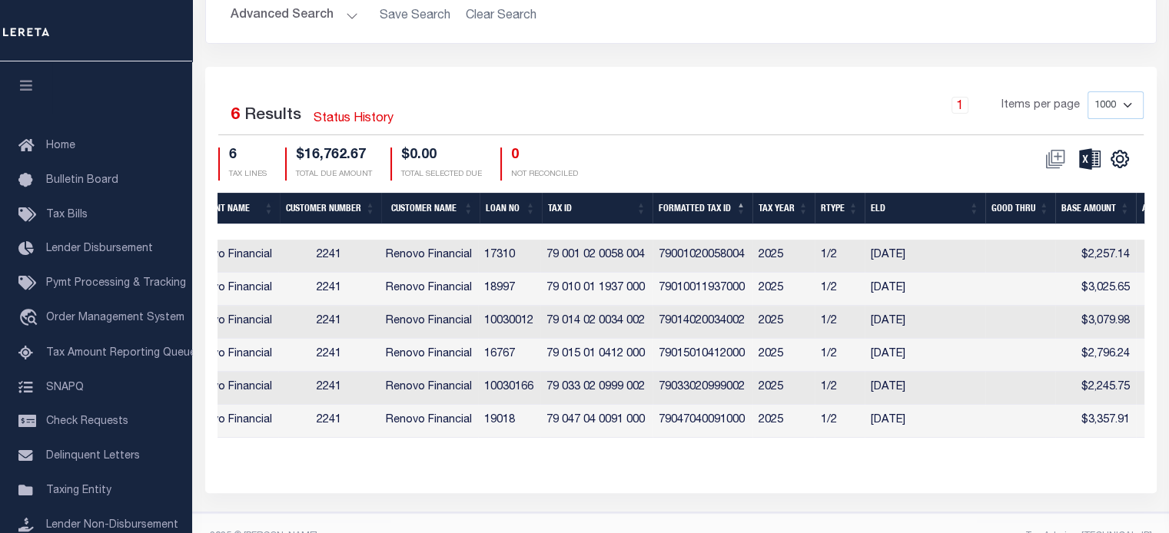
scroll to position [0, 667]
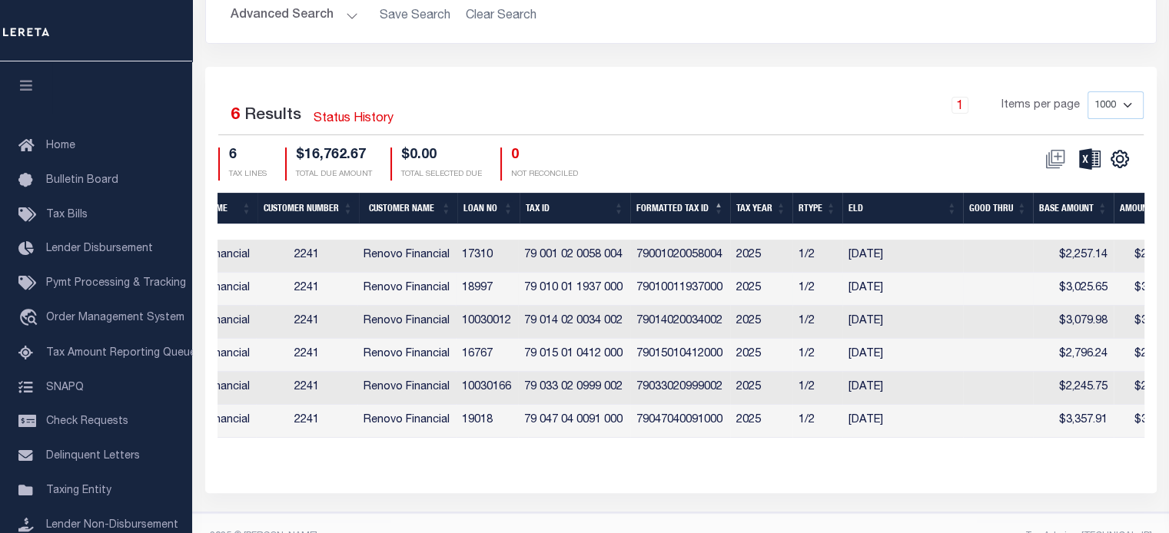
click at [725, 293] on td "79010011937000" at bounding box center [680, 289] width 100 height 33
checkbox input "true"
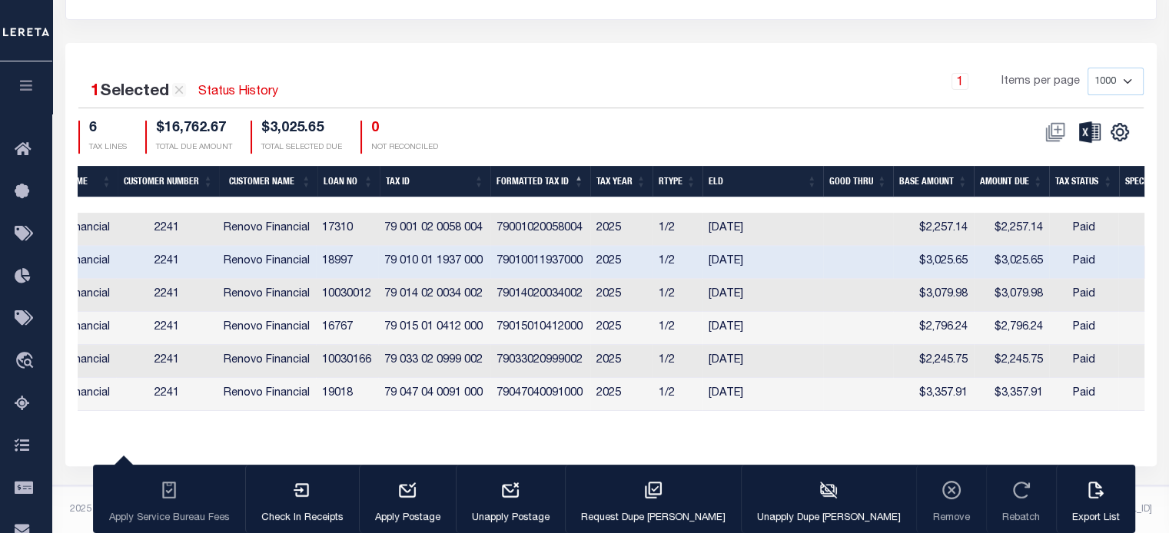
scroll to position [378, 0]
click at [404, 170] on th "Tax ID" at bounding box center [435, 182] width 111 height 32
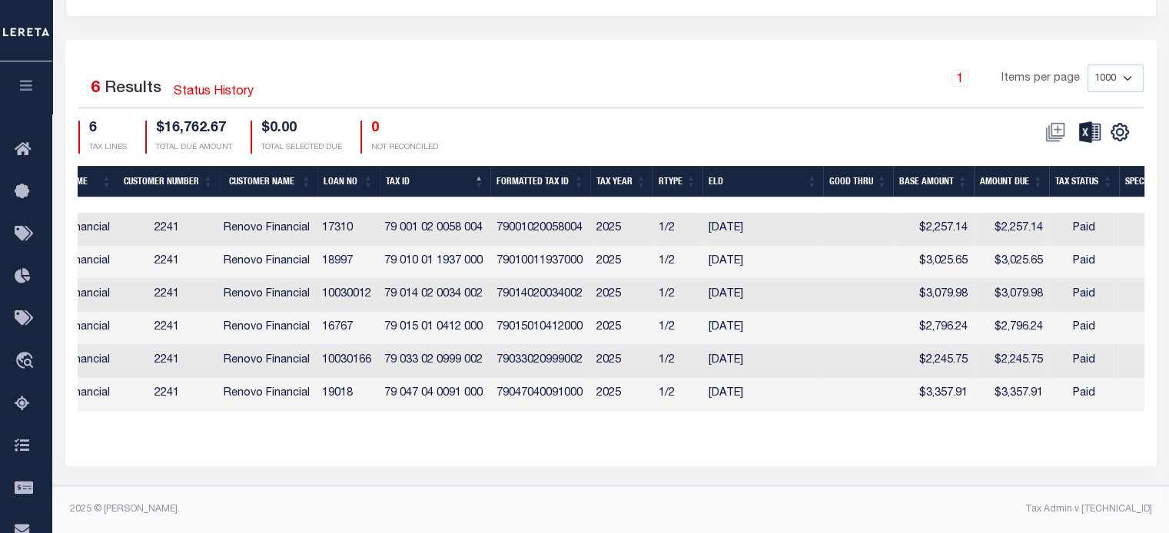
click at [473, 251] on td "79 010 01 1937 000" at bounding box center [434, 262] width 112 height 33
checkbox input "true"
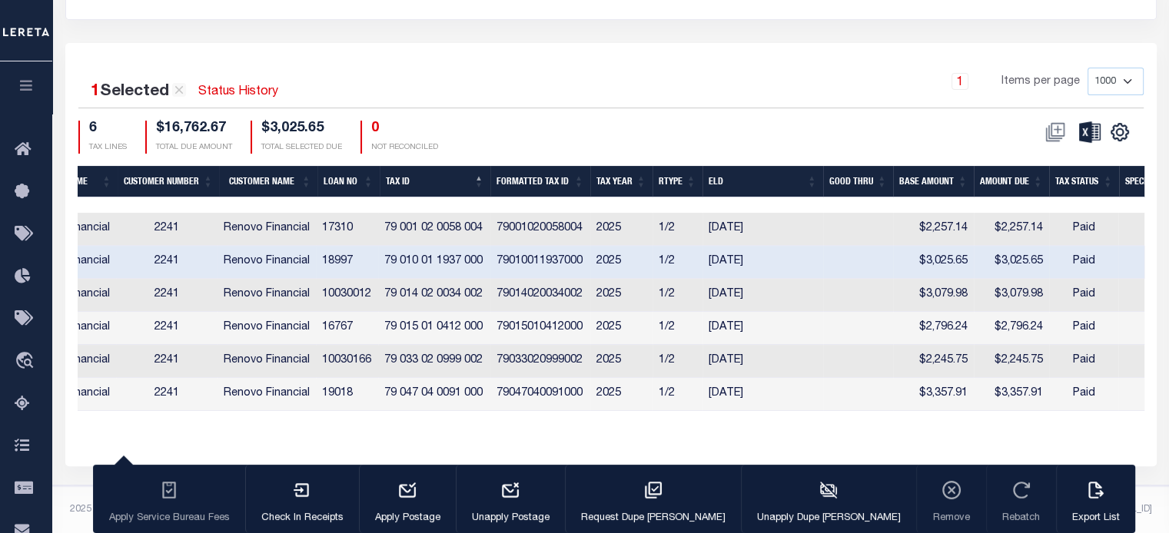
scroll to position [0, 364]
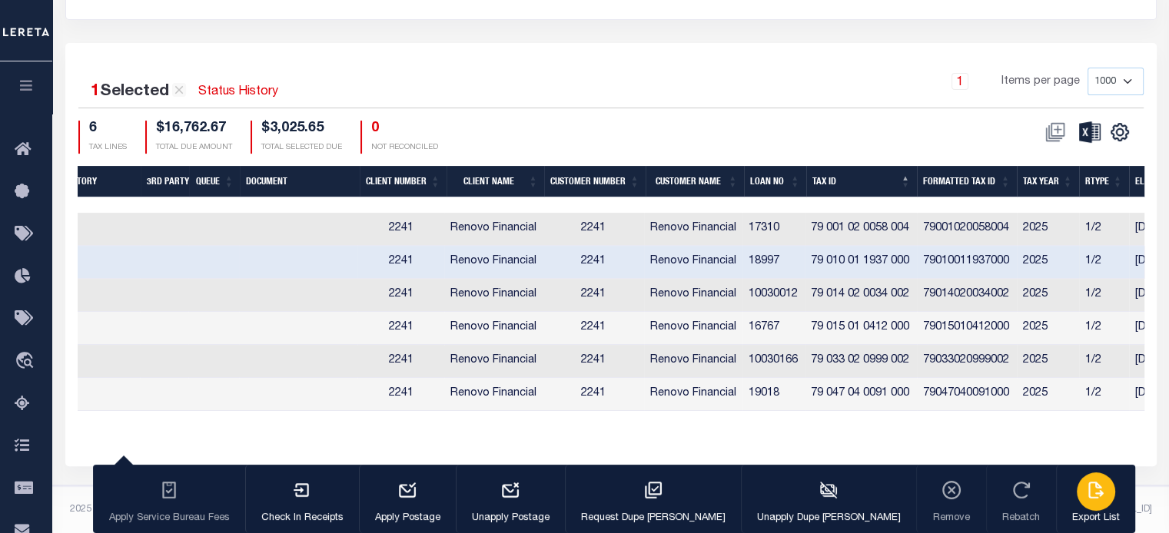
click at [1088, 496] on icon "button" at bounding box center [1095, 490] width 15 height 17
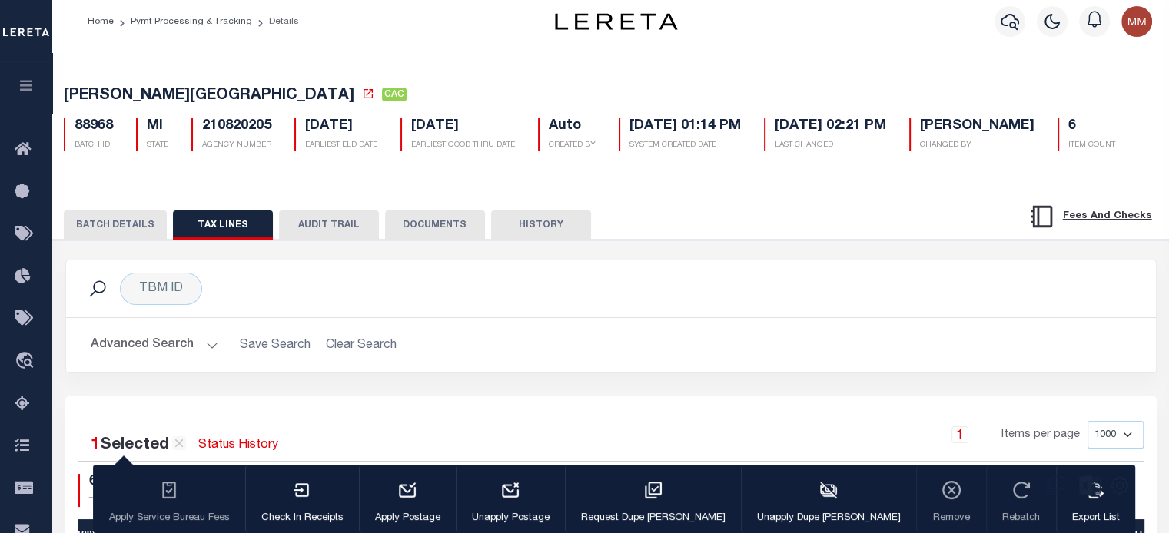
scroll to position [0, 0]
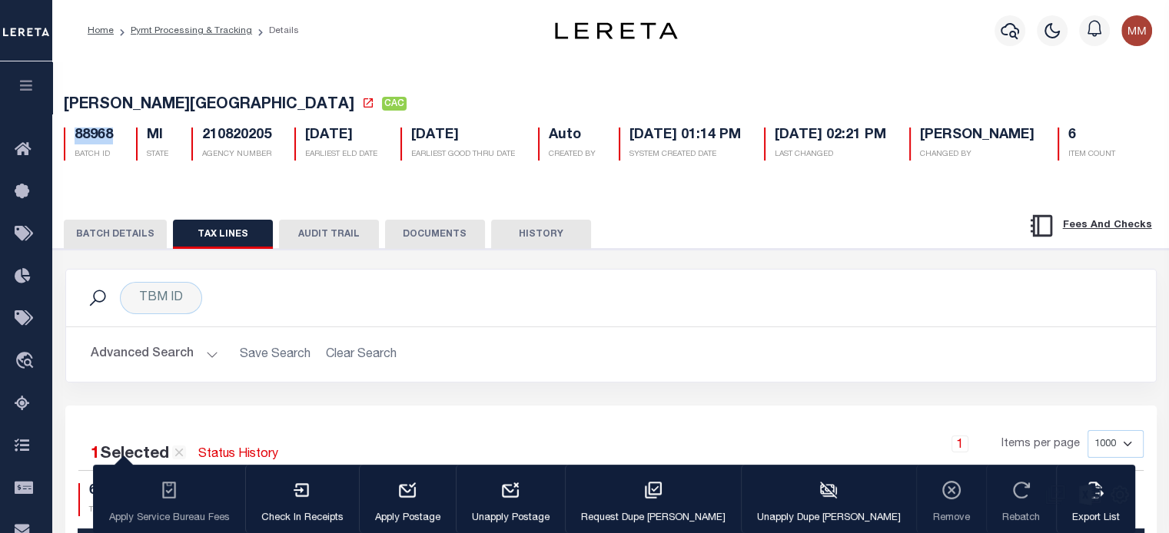
drag, startPoint x: 68, startPoint y: 140, endPoint x: 110, endPoint y: 143, distance: 41.6
click at [110, 143] on div "88968 BATCH ID" at bounding box center [88, 144] width 49 height 33
copy h5 "88968"
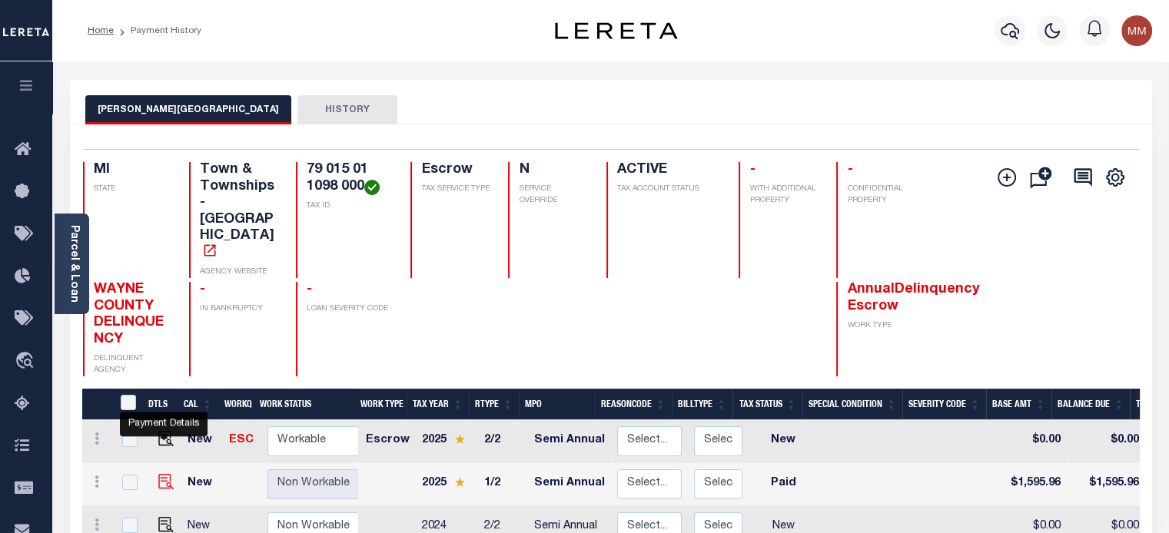
click at [163, 474] on img "" at bounding box center [165, 481] width 15 height 15
checkbox input "true"
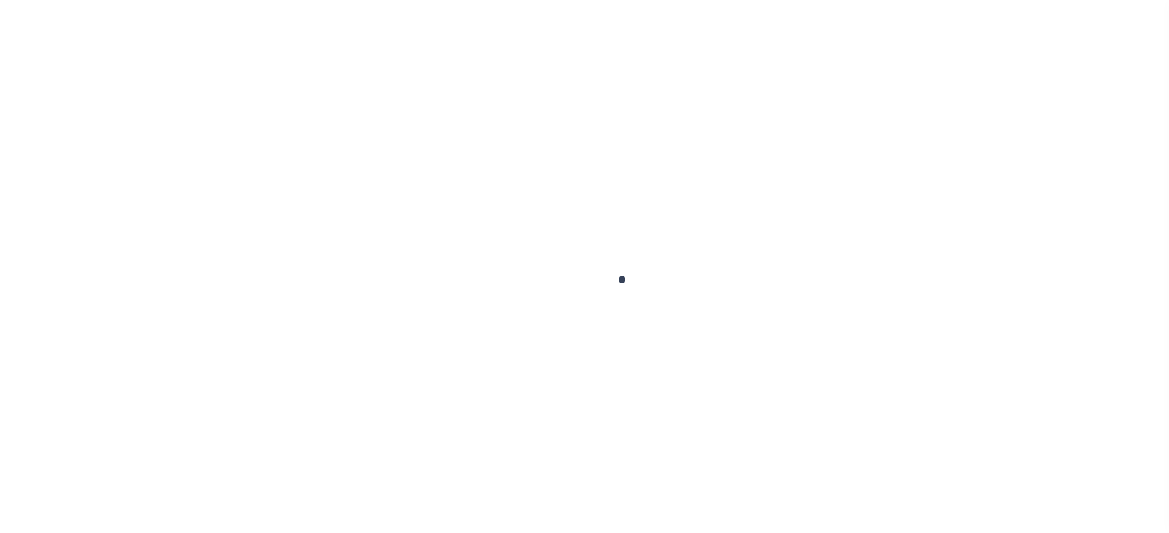
checkbox input "false"
type input "06/30/2025"
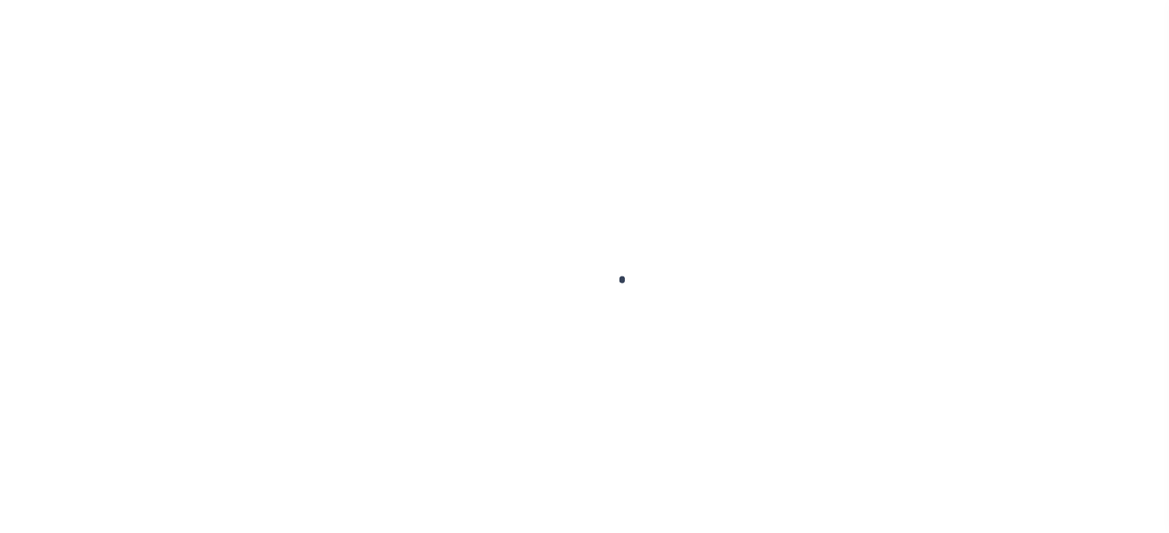
select select "PYD"
type input "$1,595.96"
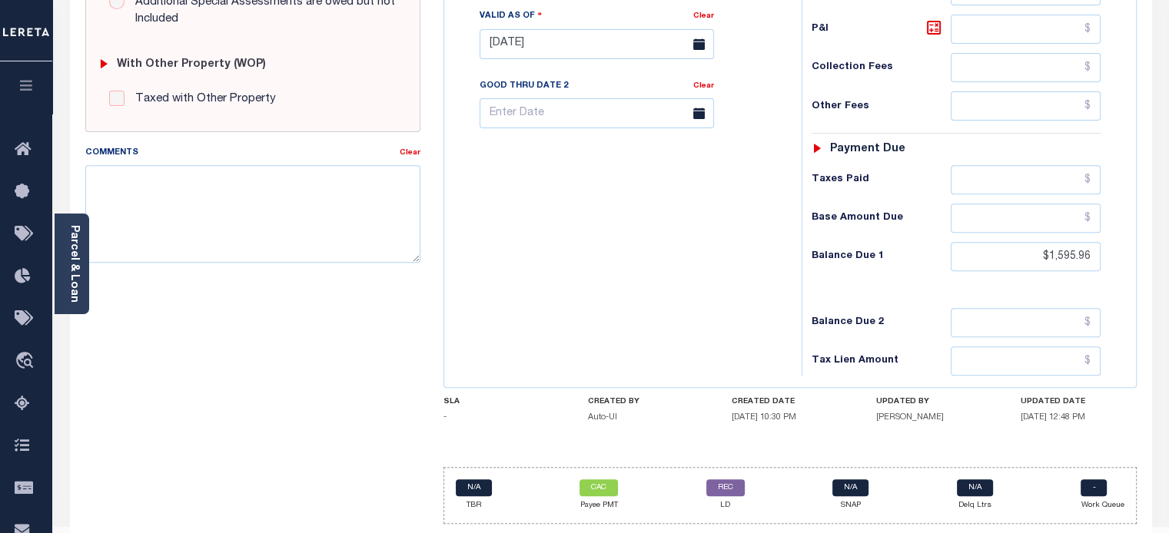
scroll to position [626, 0]
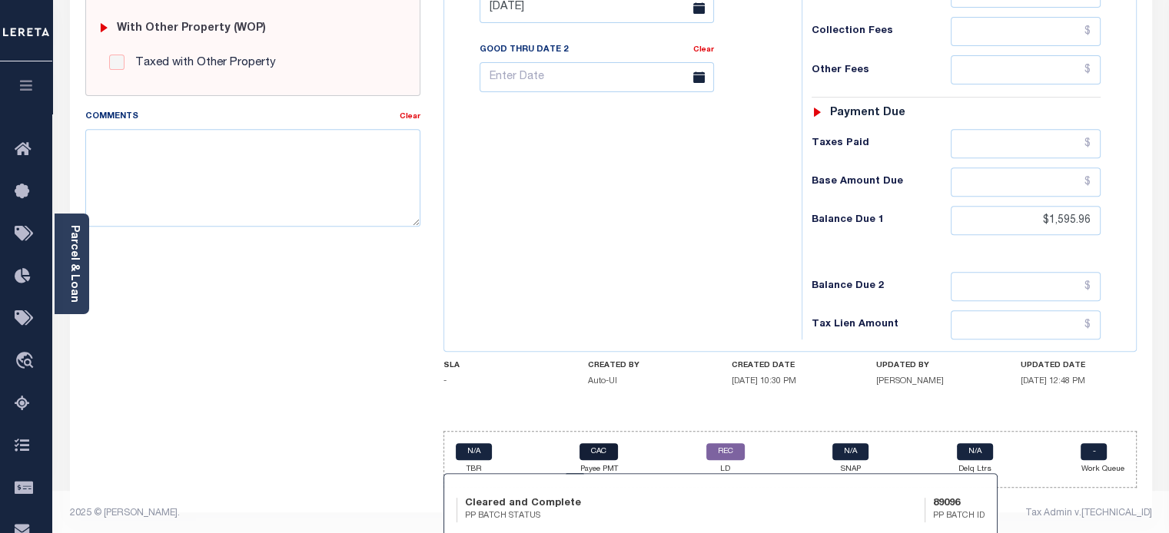
click at [602, 443] on link "CAC" at bounding box center [598, 451] width 38 height 17
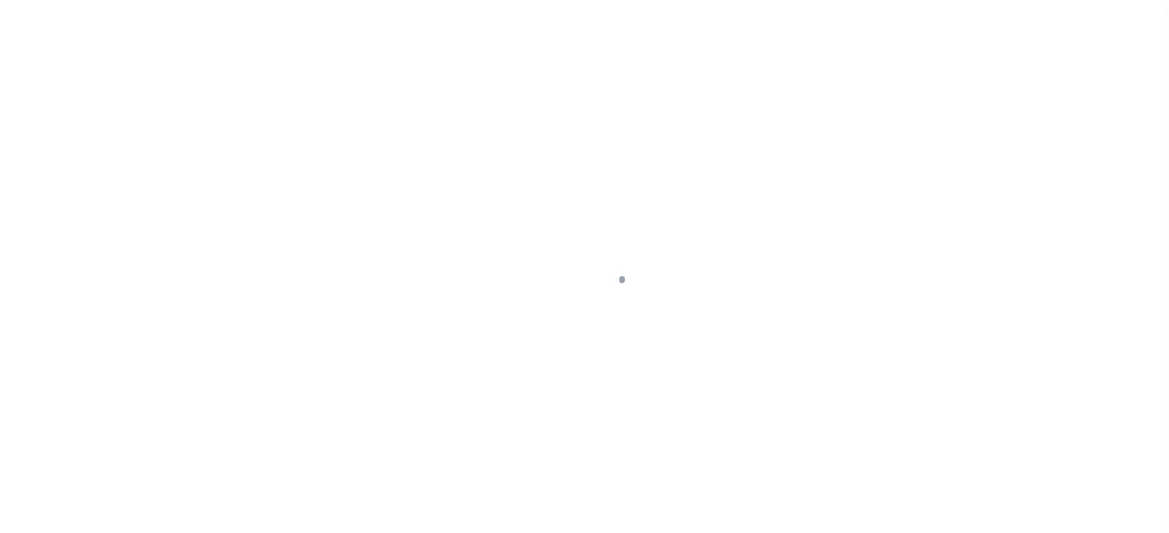
select select "CAC"
select select "CHK"
select select "[PERSON_NAME]"
select select "FDX"
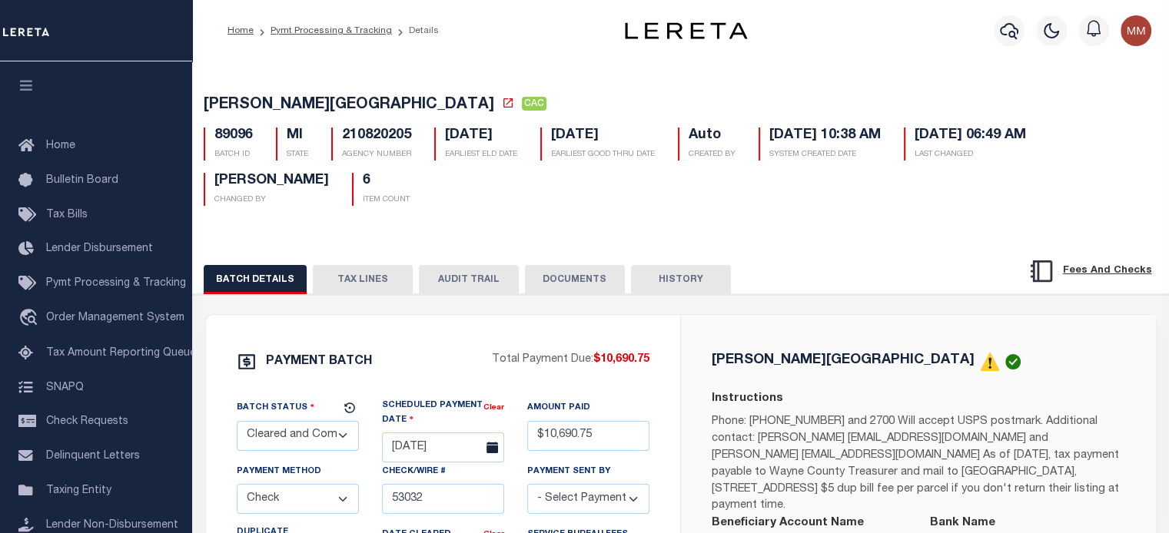
click at [347, 282] on button "TAX LINES" at bounding box center [363, 279] width 100 height 29
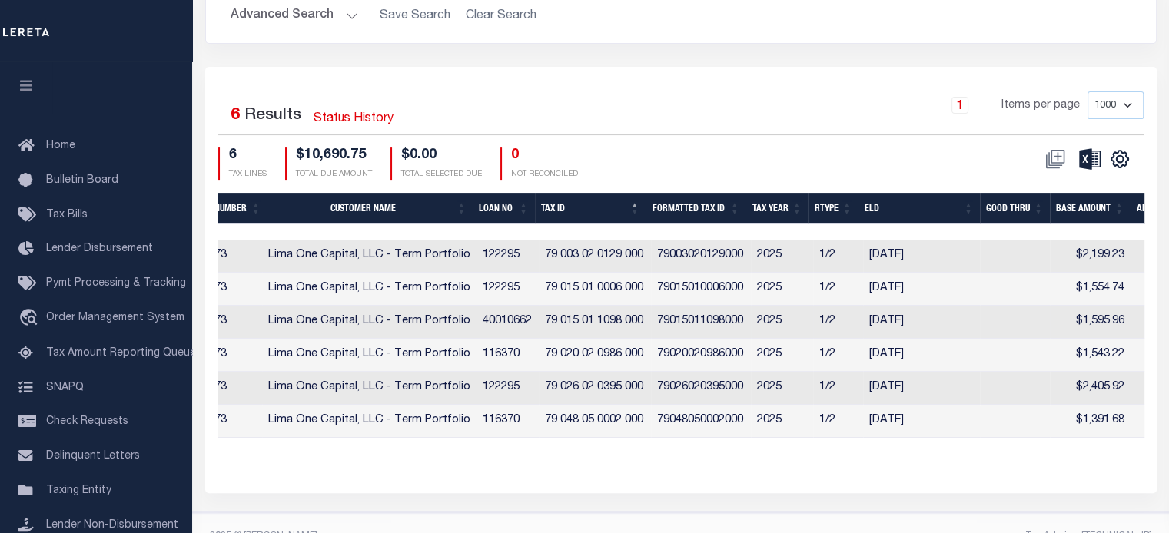
click at [580, 328] on td "79 015 01 1098 000" at bounding box center [595, 322] width 112 height 33
checkbox input "true"
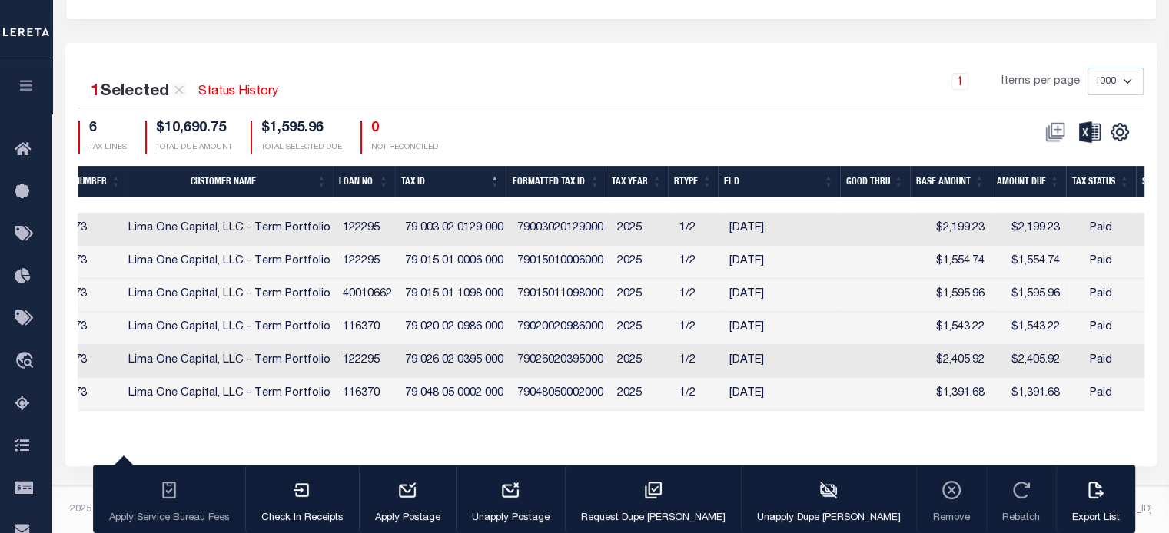
scroll to position [378, 0]
click at [1077, 506] on div "button" at bounding box center [1096, 492] width 38 height 38
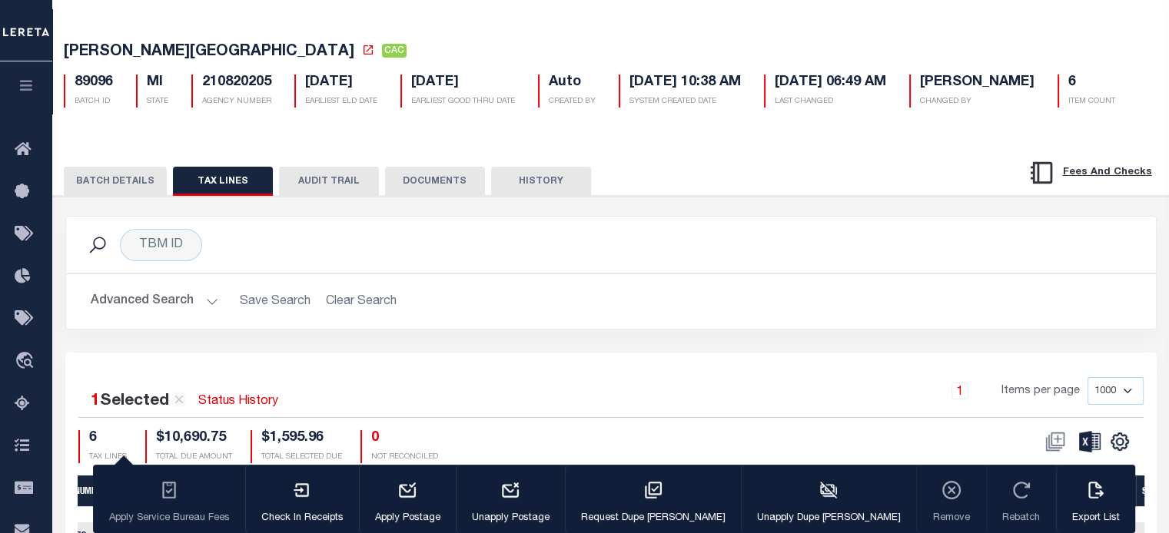
scroll to position [0, 0]
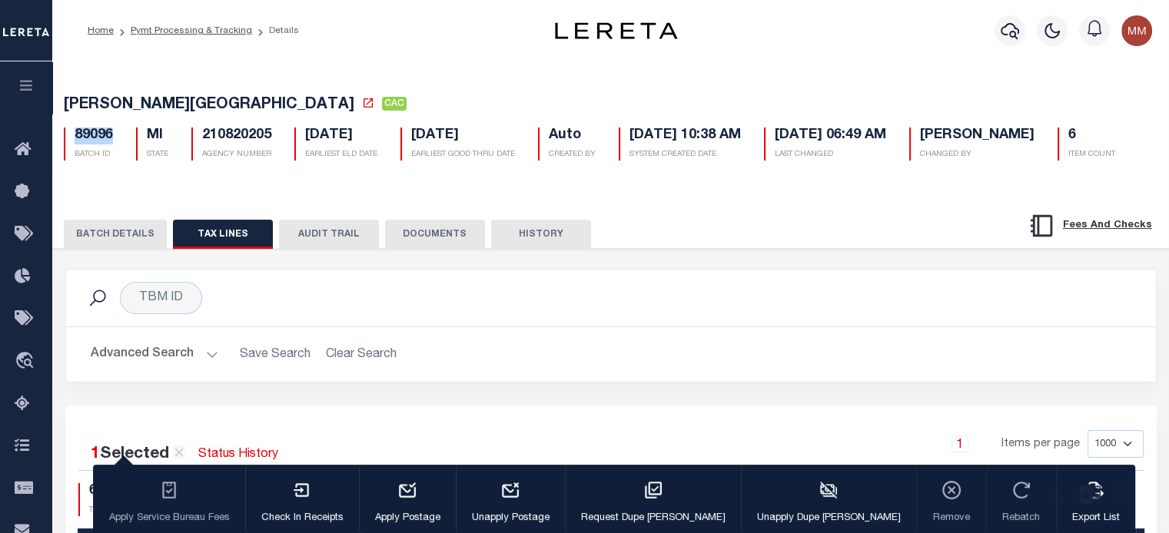
drag, startPoint x: 73, startPoint y: 136, endPoint x: 194, endPoint y: 148, distance: 121.2
click at [122, 139] on div "89096 BATCH ID" at bounding box center [88, 144] width 72 height 33
copy h5 "89096"
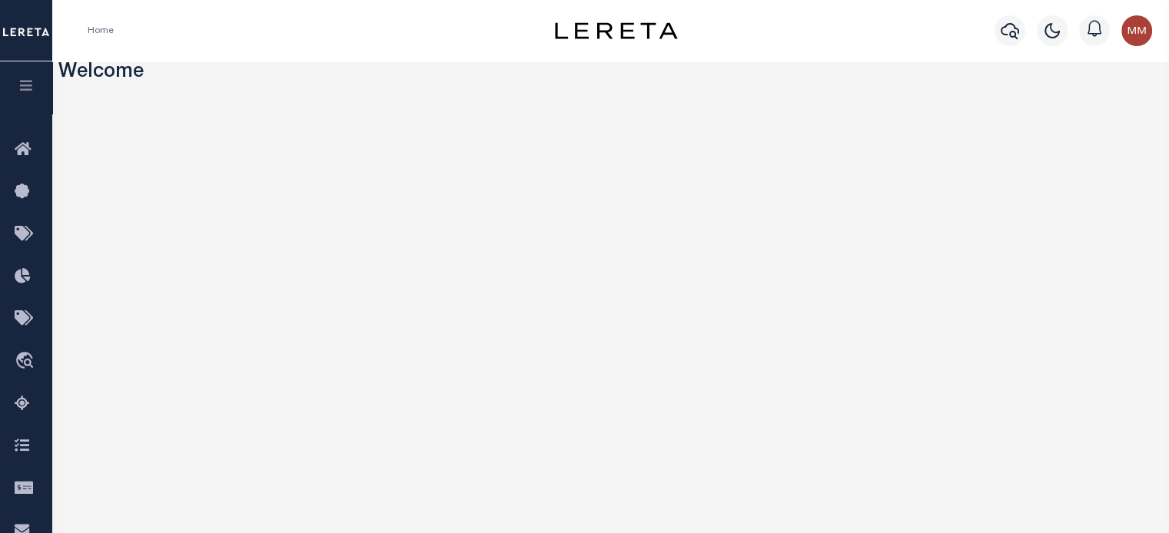
click at [23, 88] on icon "button" at bounding box center [27, 85] width 18 height 14
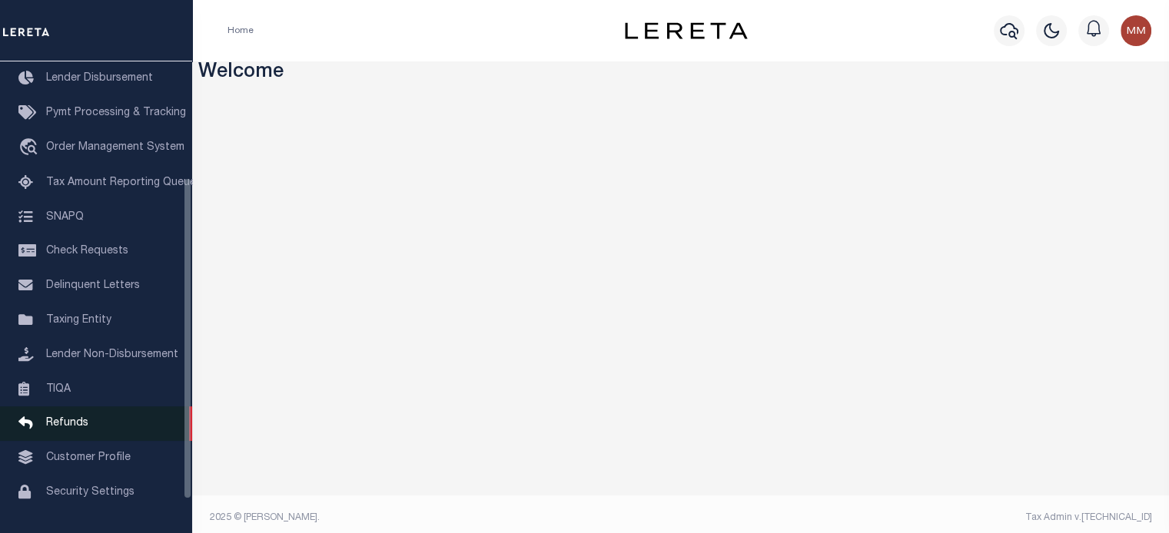
scroll to position [218, 0]
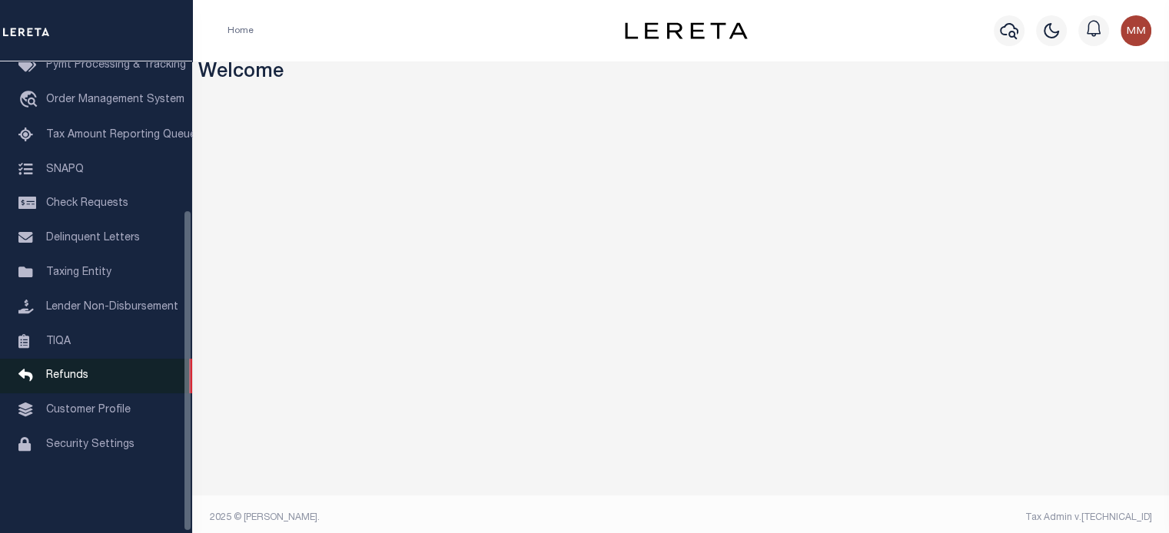
click at [71, 381] on span "Refunds" at bounding box center [67, 375] width 42 height 11
